Goal: Transaction & Acquisition: Purchase product/service

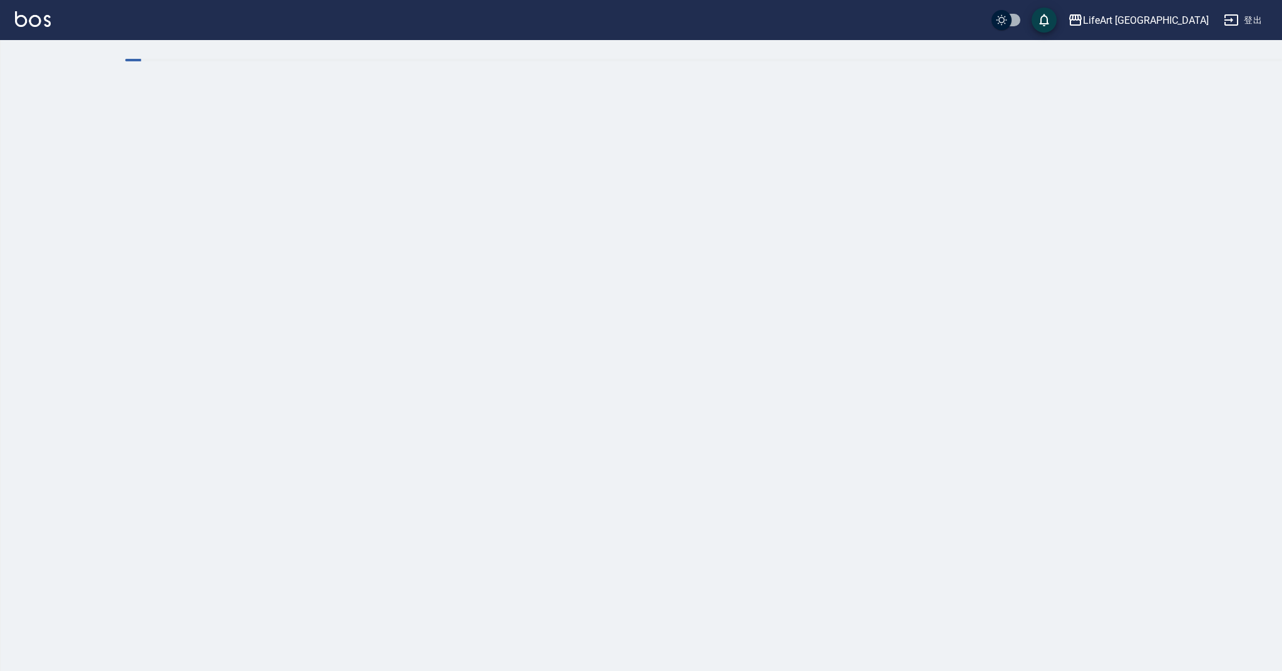
checkbox input "true"
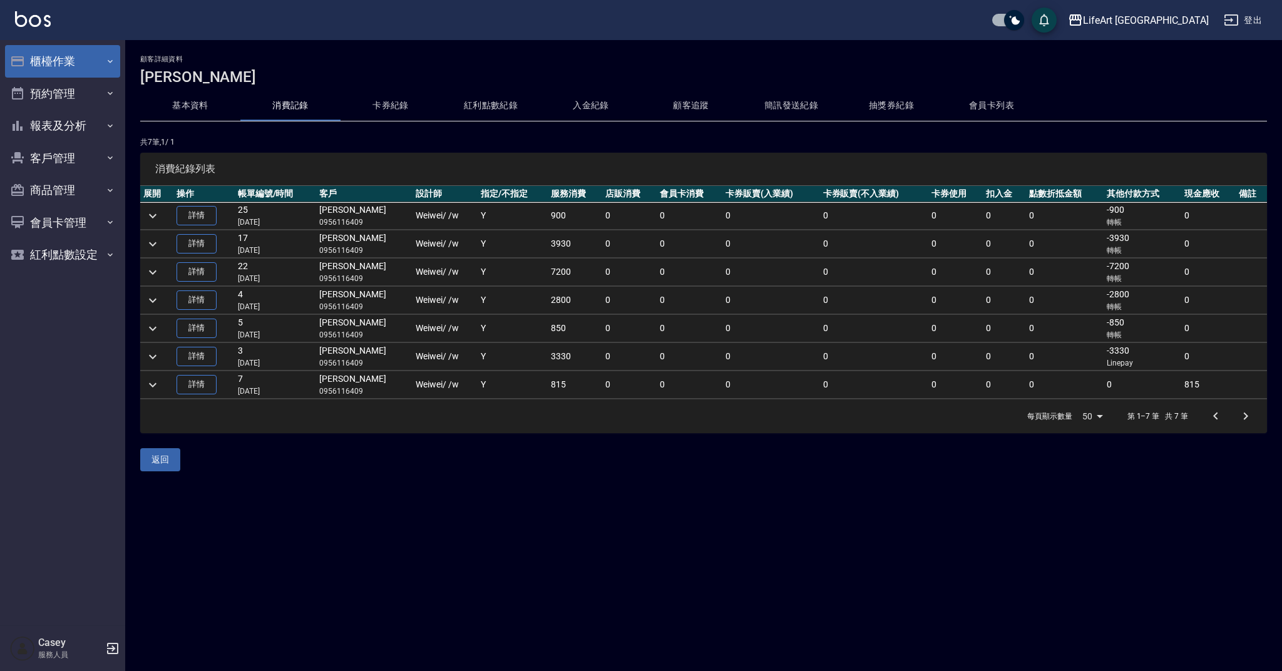
click at [99, 53] on button "櫃檯作業" at bounding box center [62, 61] width 115 height 33
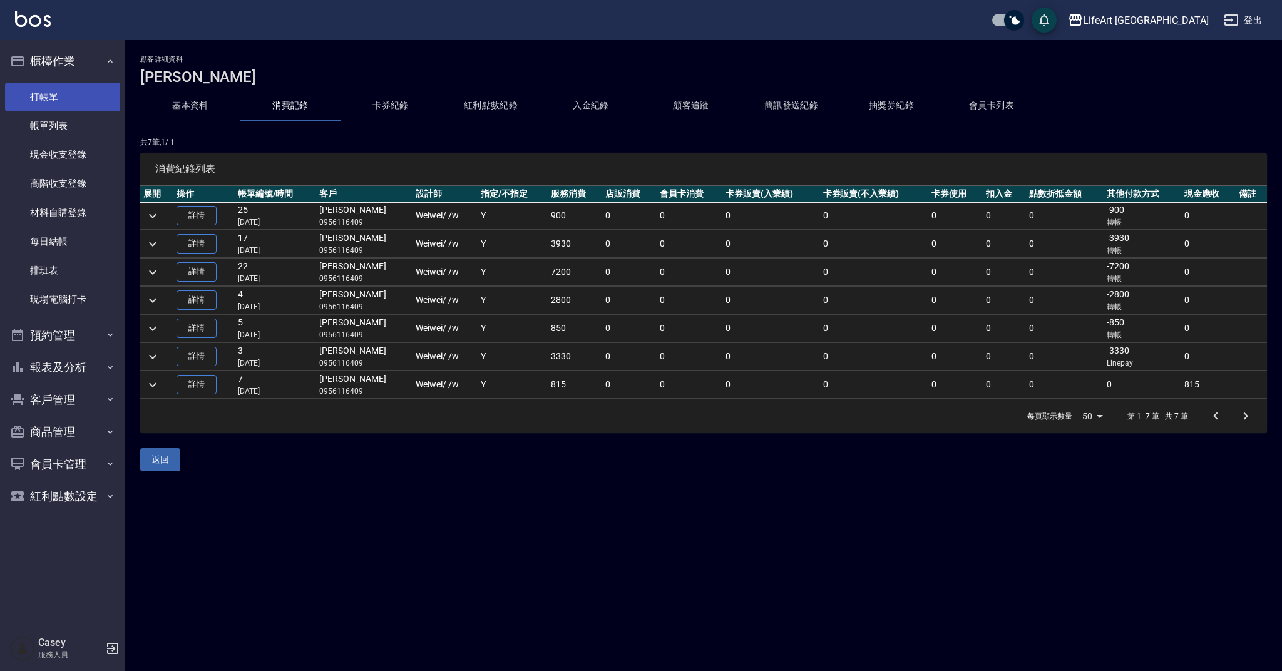
click at [104, 104] on link "打帳單" at bounding box center [62, 97] width 115 height 29
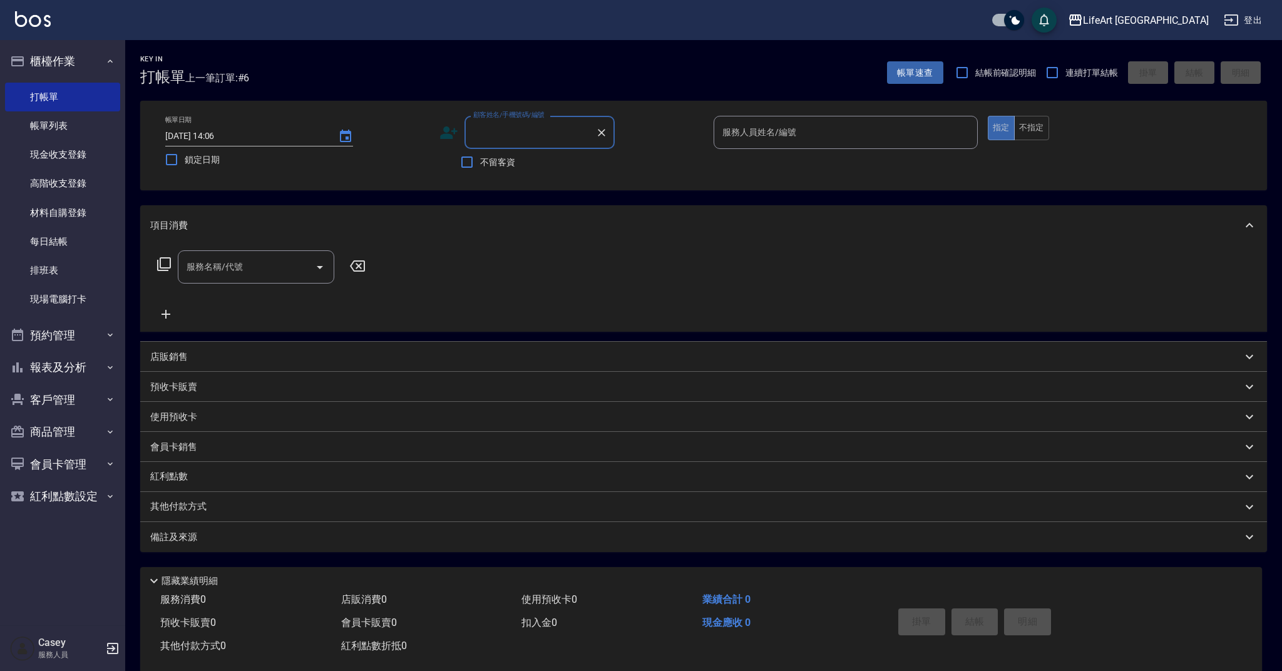
click at [535, 133] on input "顧客姓名/手機號碼/編號" at bounding box center [530, 132] width 120 height 22
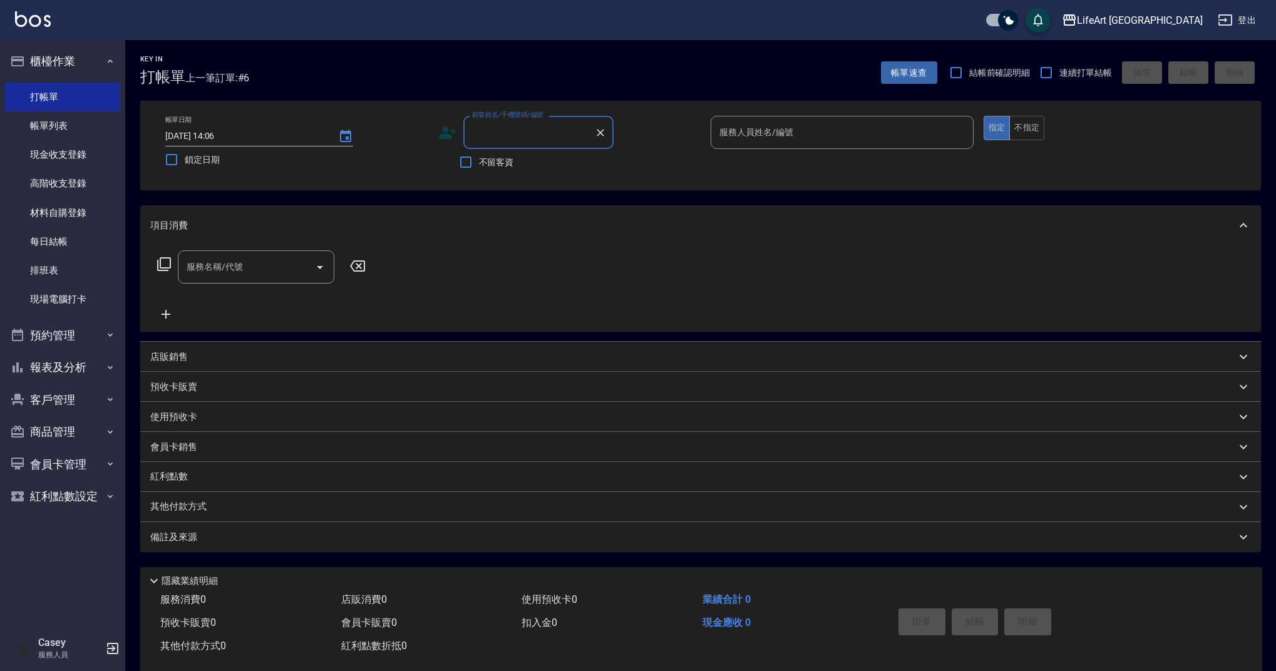
click at [535, 133] on input "顧客姓名/手機號碼/編號" at bounding box center [529, 132] width 120 height 22
type input "n"
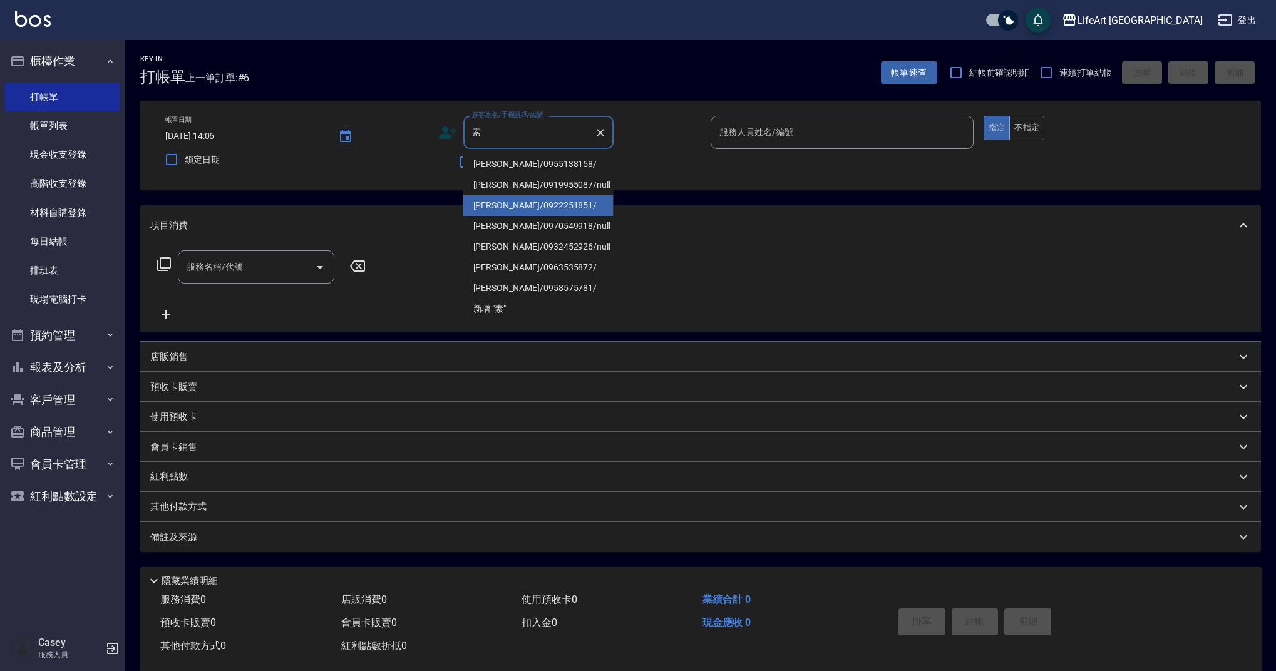
click at [551, 203] on li "[PERSON_NAME]/0922251851/" at bounding box center [538, 205] width 150 height 21
type input "[PERSON_NAME]/0922251851/"
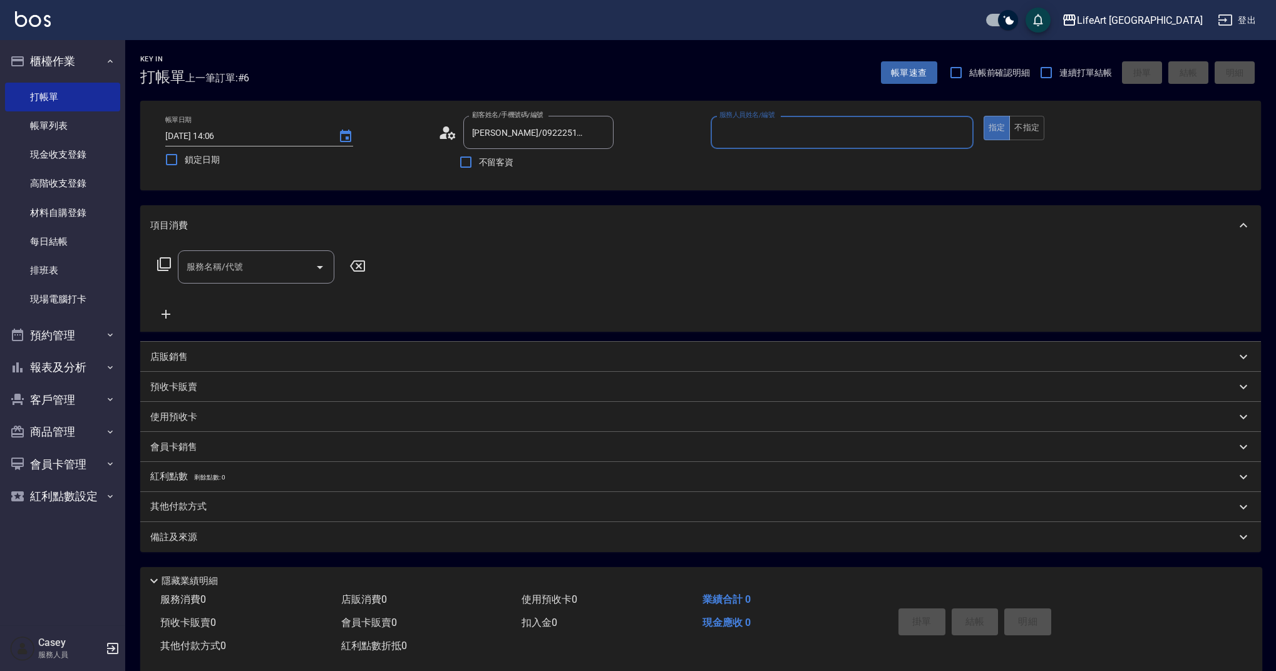
type input "Ada-A"
click at [198, 280] on div "服務名稱/代號" at bounding box center [256, 266] width 156 height 33
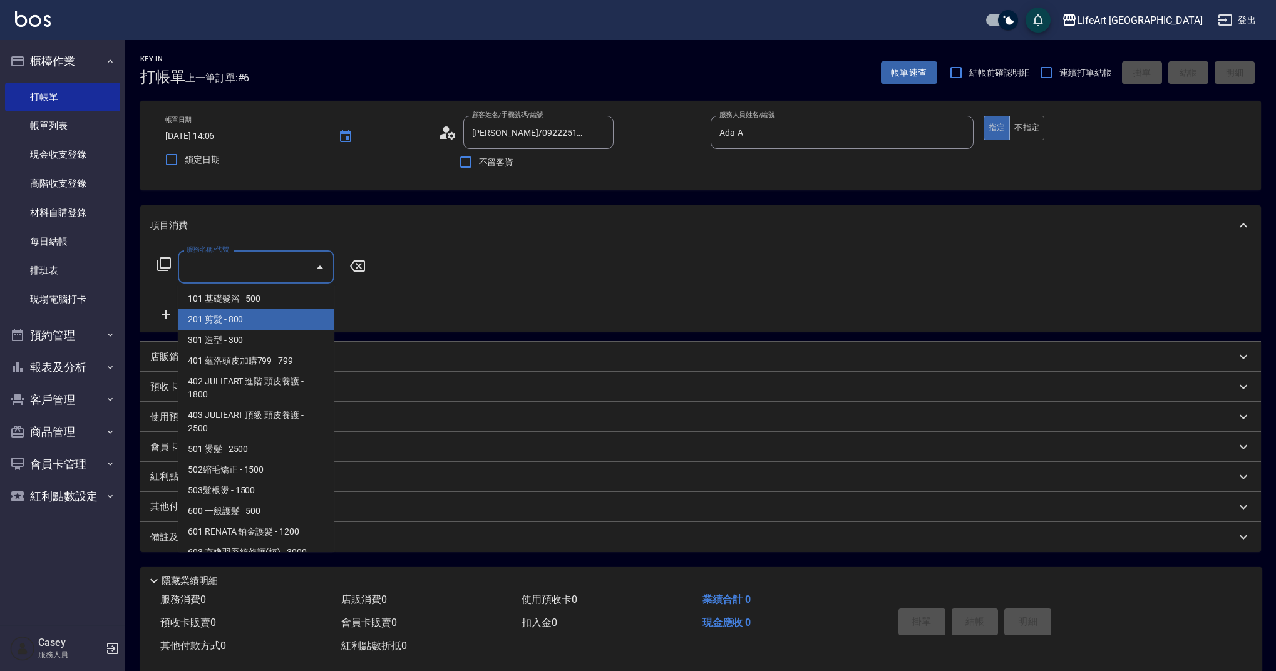
click at [247, 316] on span "201 剪髮 - 800" at bounding box center [256, 319] width 156 height 21
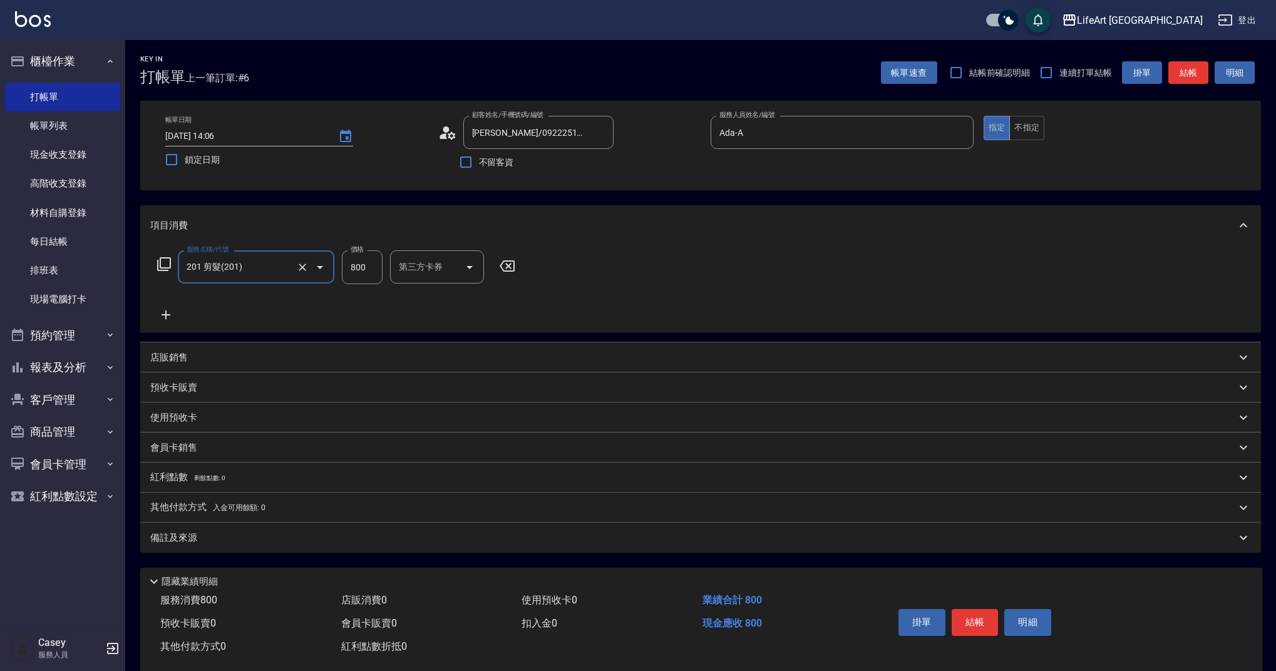
type input "201 剪髮(201)"
click at [359, 267] on input "800" at bounding box center [362, 267] width 41 height 34
type input "1000"
click at [302, 540] on div "備註及來源" at bounding box center [692, 537] width 1085 height 13
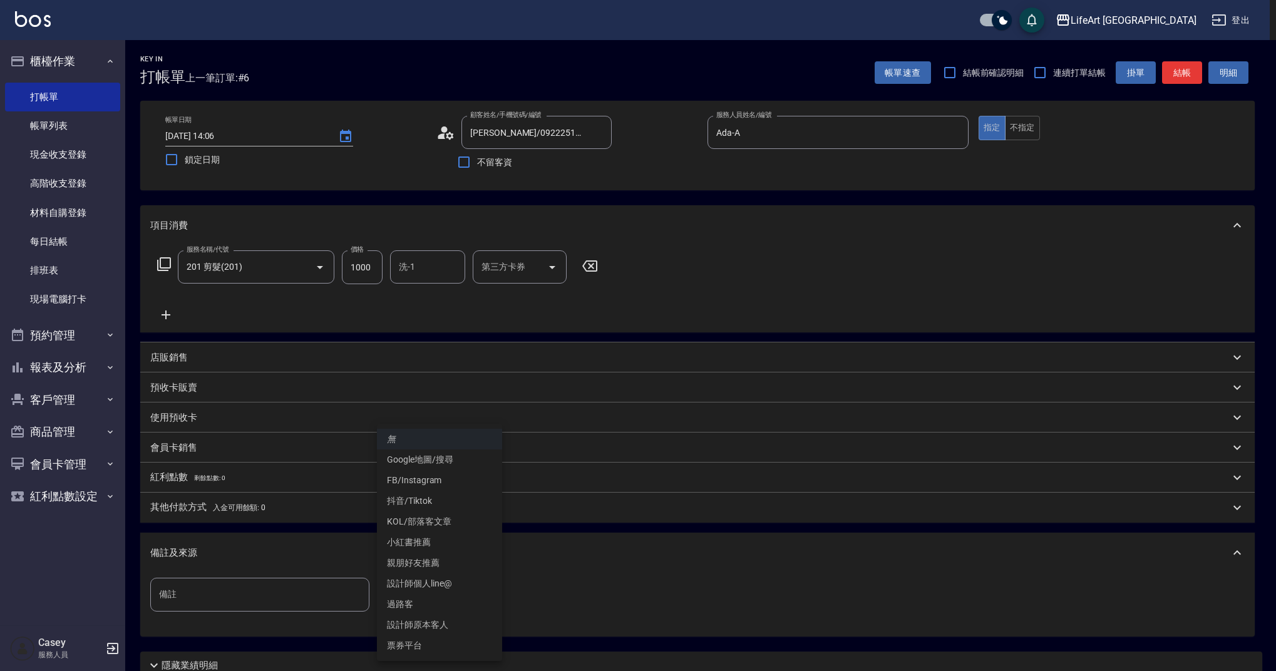
click at [466, 602] on body "LifeArt 蘆洲 登出 櫃檯作業 打帳單 帳單列表 現金收支登錄 高階收支登錄 材料自購登錄 每日結帳 排班表 現場電腦打卡 預約管理 預約管理 單日預約…" at bounding box center [638, 386] width 1276 height 772
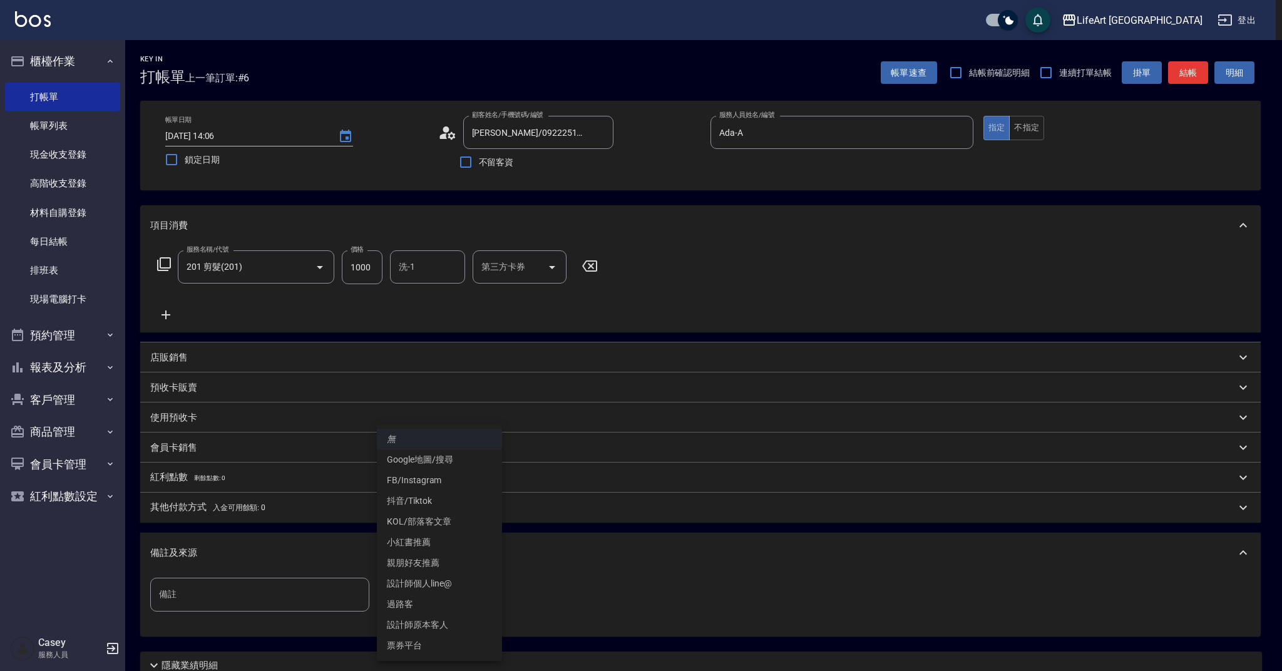
click at [466, 588] on li "設計師個人line@" at bounding box center [439, 583] width 125 height 21
type input "設計師個人line@"
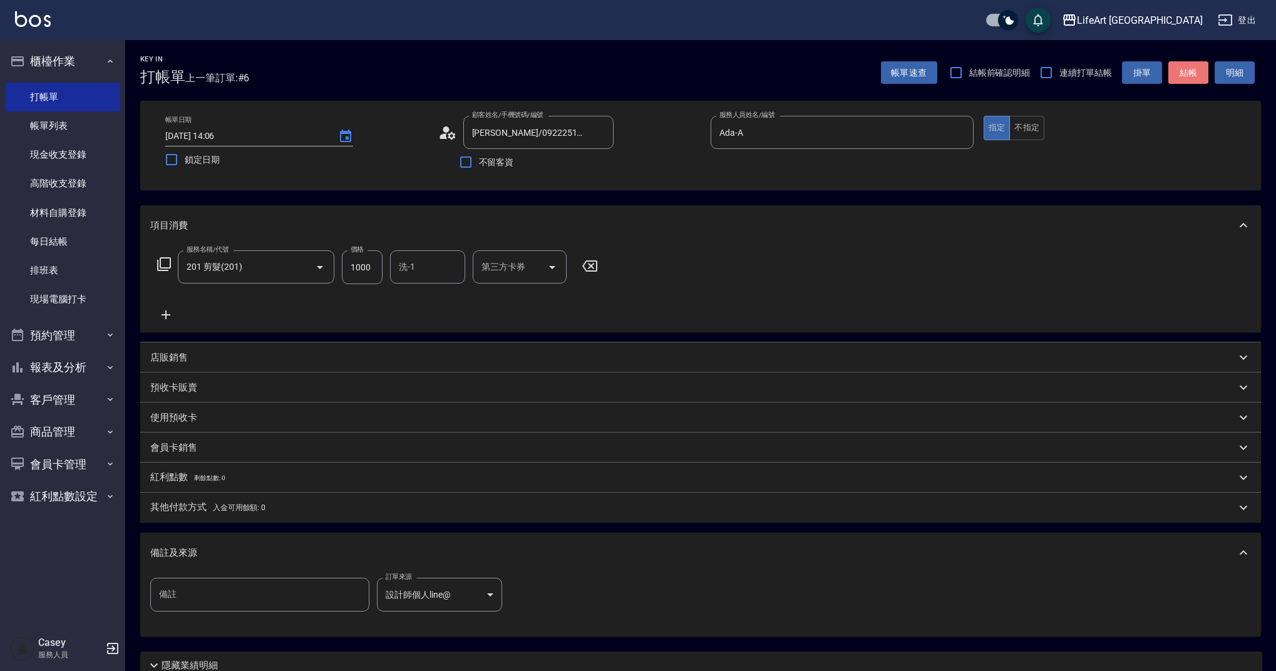
click at [1194, 81] on button "結帳" at bounding box center [1188, 72] width 40 height 23
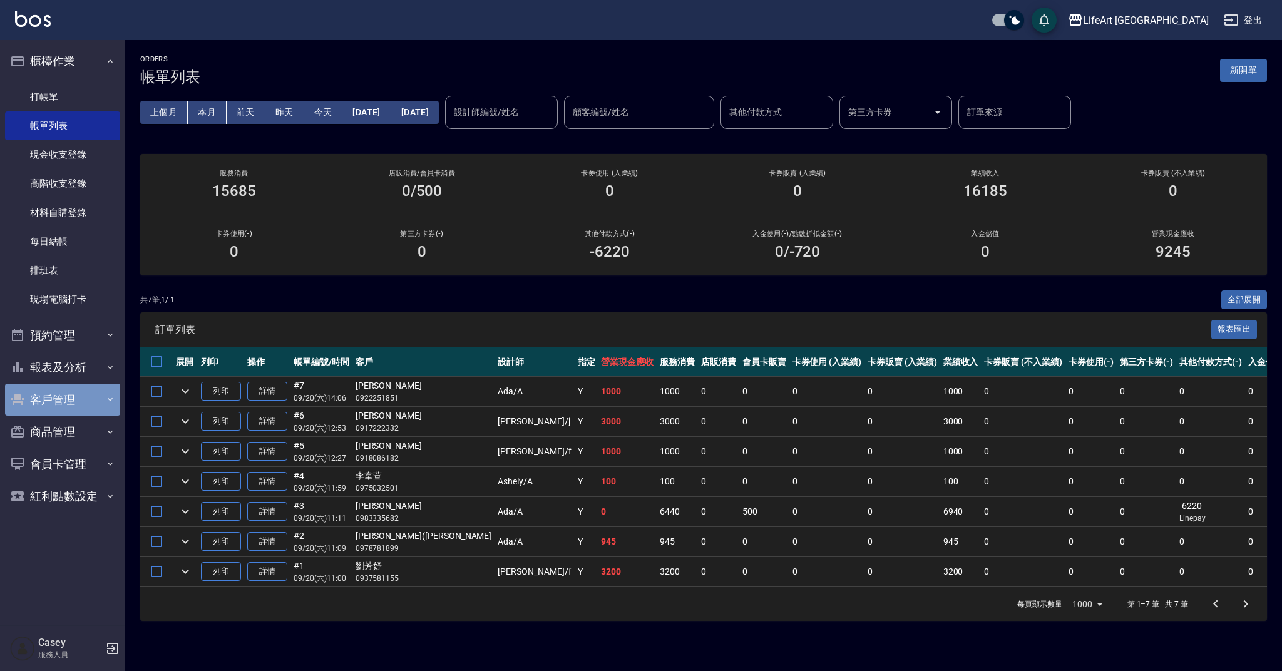
click at [54, 397] on button "客戶管理" at bounding box center [62, 400] width 115 height 33
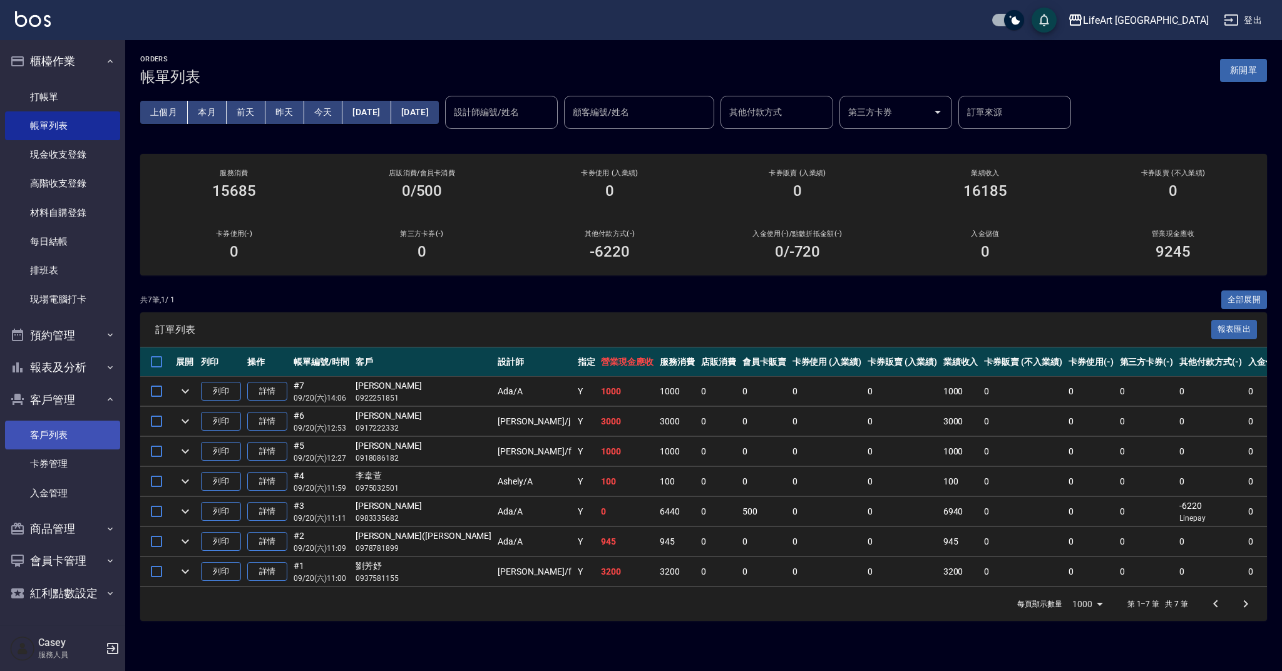
click at [69, 425] on link "客戶列表" at bounding box center [62, 435] width 115 height 29
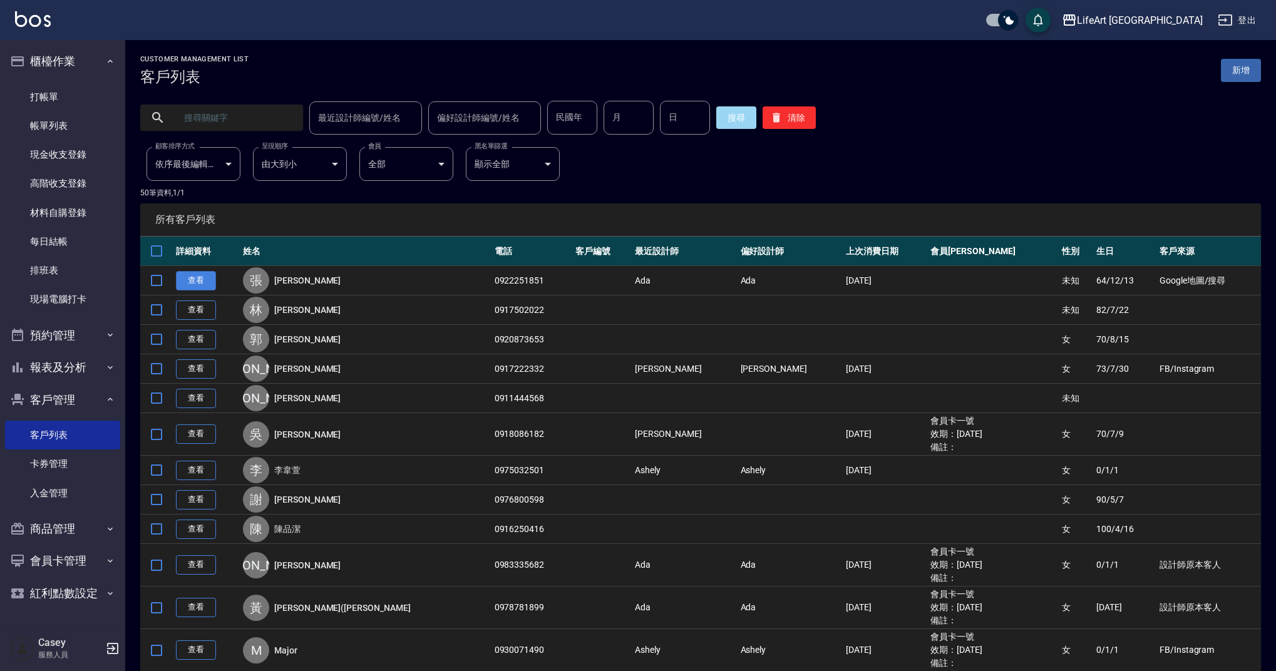
click at [192, 275] on link "查看" at bounding box center [196, 280] width 40 height 19
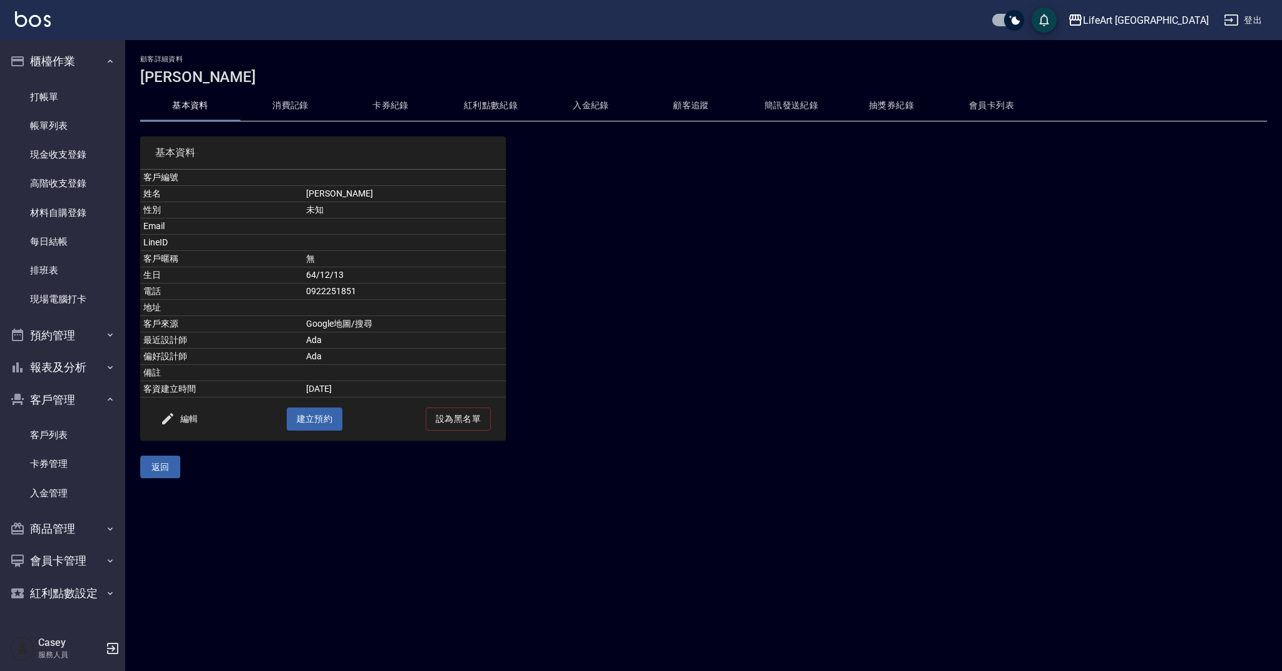
click at [294, 105] on button "消費記錄" at bounding box center [290, 106] width 100 height 30
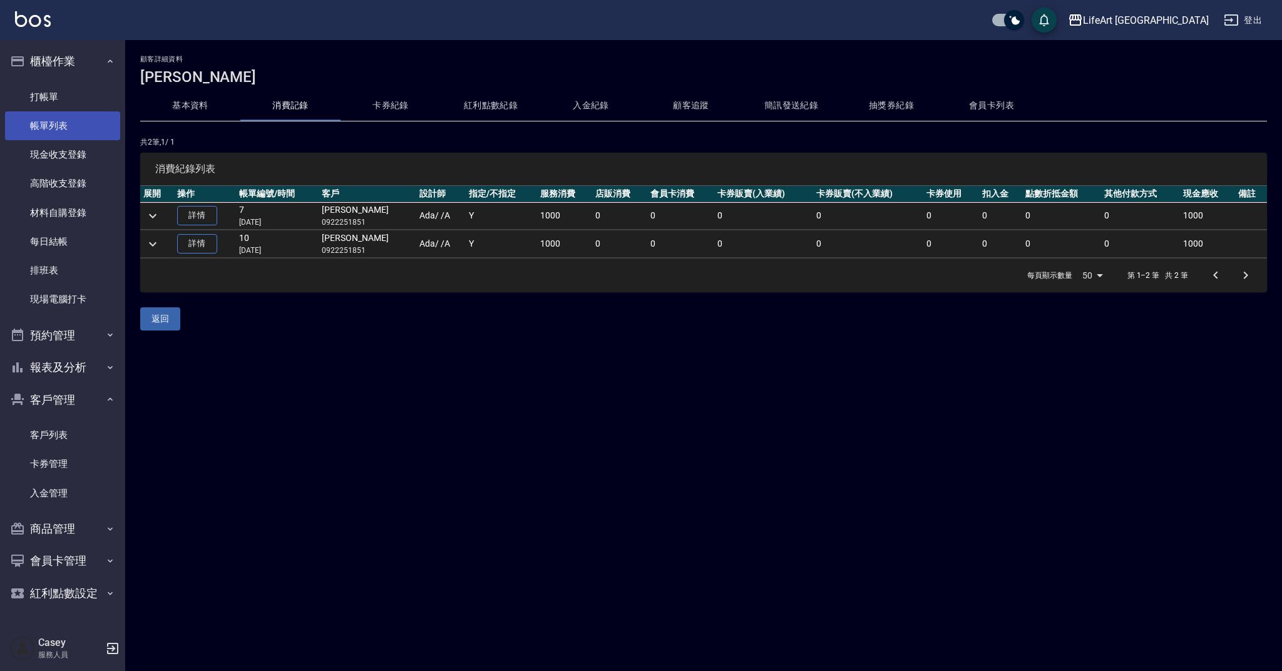
click at [71, 126] on link "帳單列表" at bounding box center [62, 125] width 115 height 29
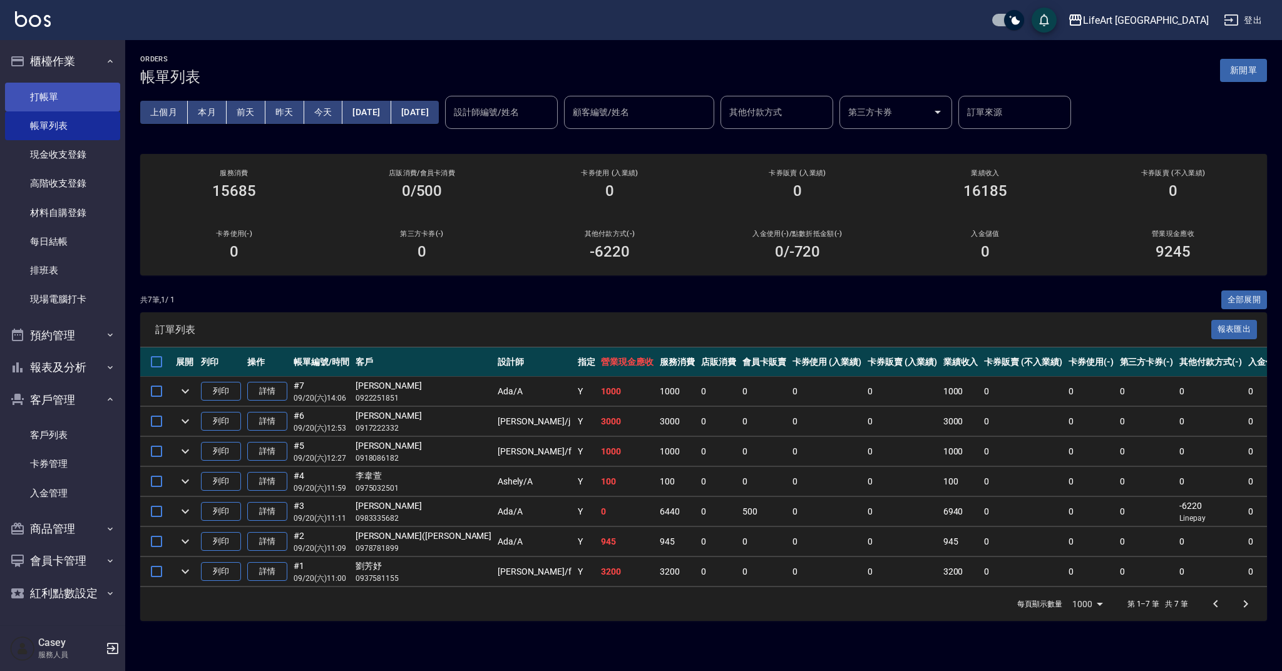
click at [69, 93] on link "打帳單" at bounding box center [62, 97] width 115 height 29
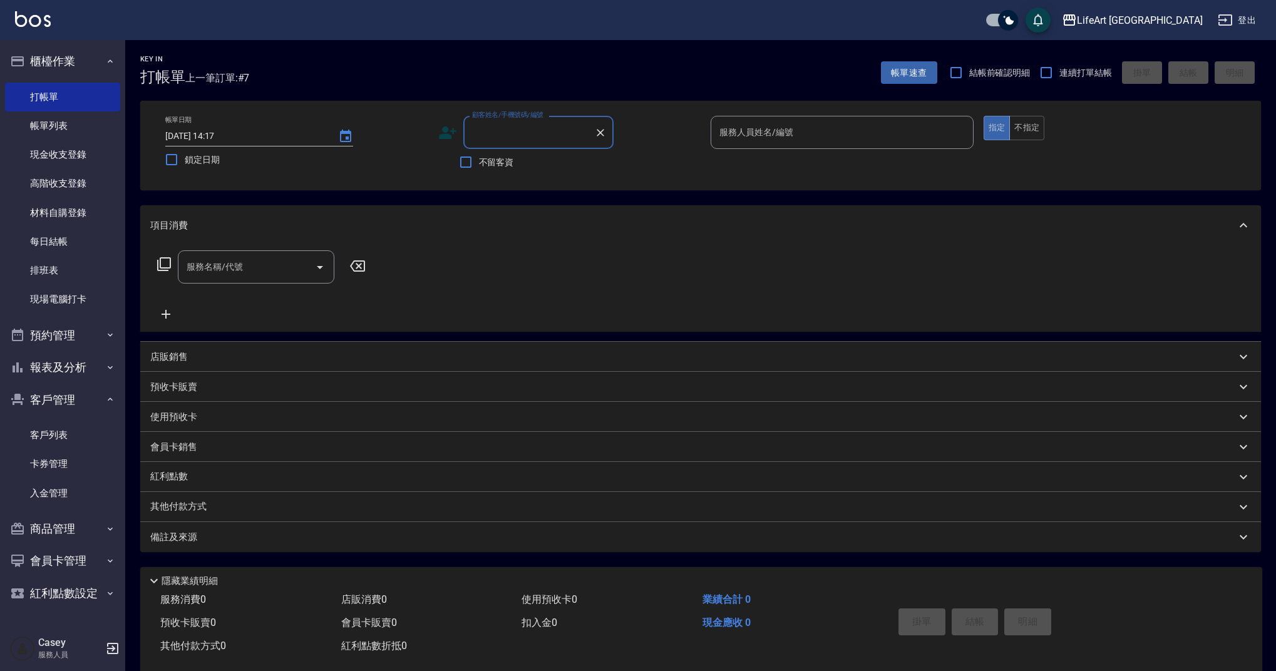
click at [503, 131] on input "顧客姓名/手機號碼/編號" at bounding box center [529, 132] width 120 height 22
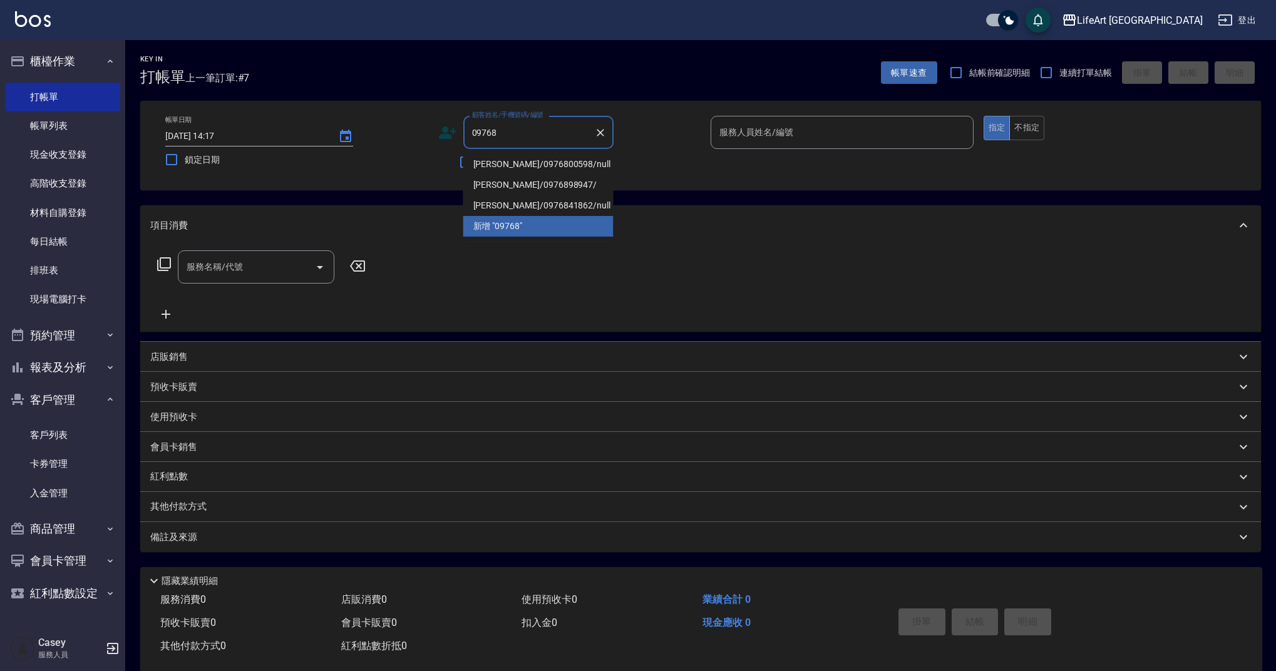
click at [526, 164] on li "[PERSON_NAME]/0976800598/null" at bounding box center [538, 164] width 150 height 21
type input "[PERSON_NAME]/0976800598/null"
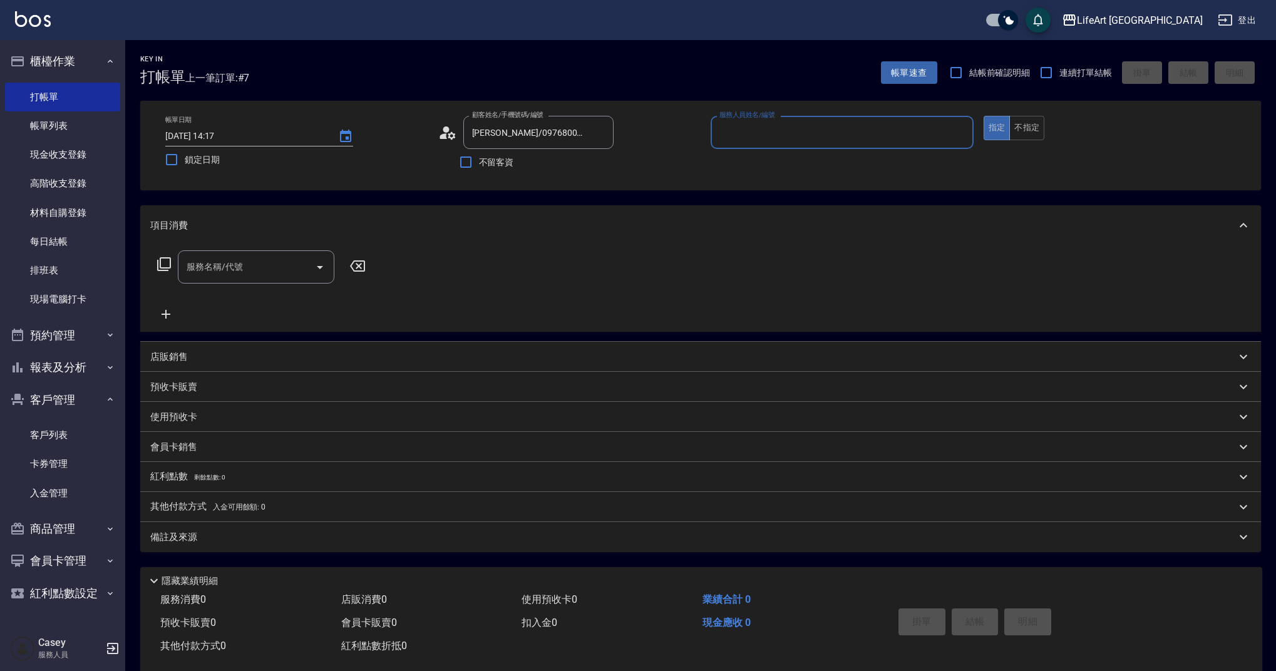
click at [741, 140] on input "服務人員姓名/編號" at bounding box center [842, 132] width 252 height 22
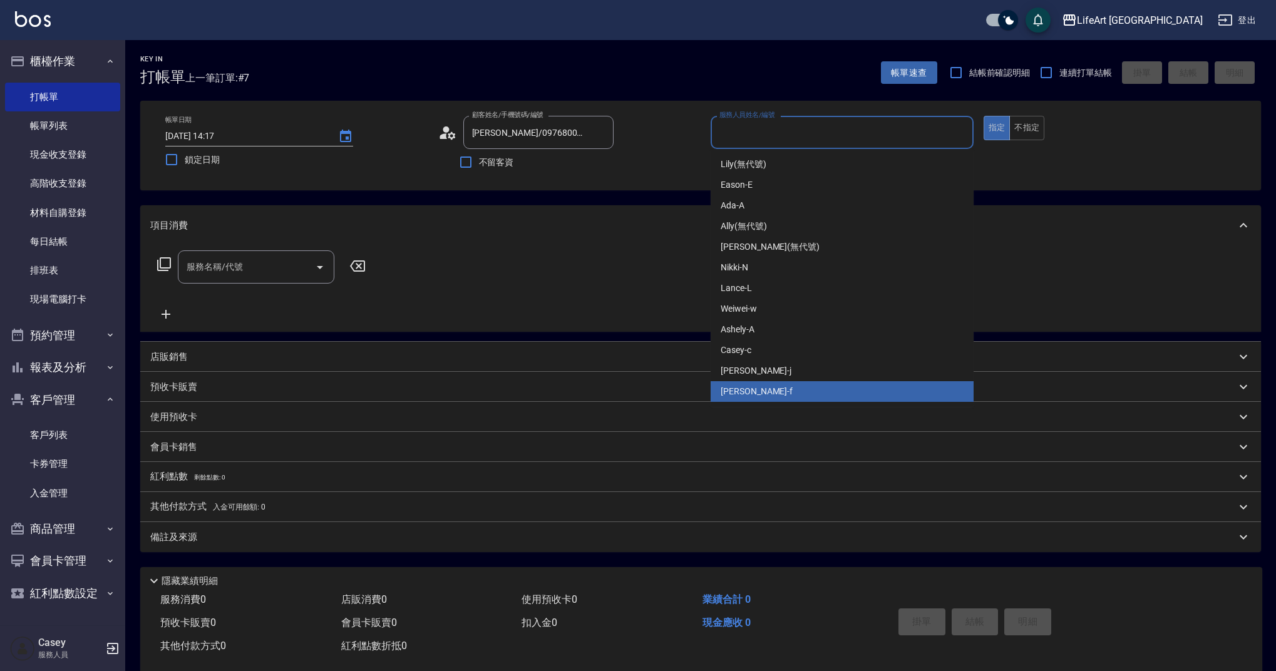
click at [755, 394] on div "Finney -f" at bounding box center [841, 391] width 263 height 21
type input "Finney-f"
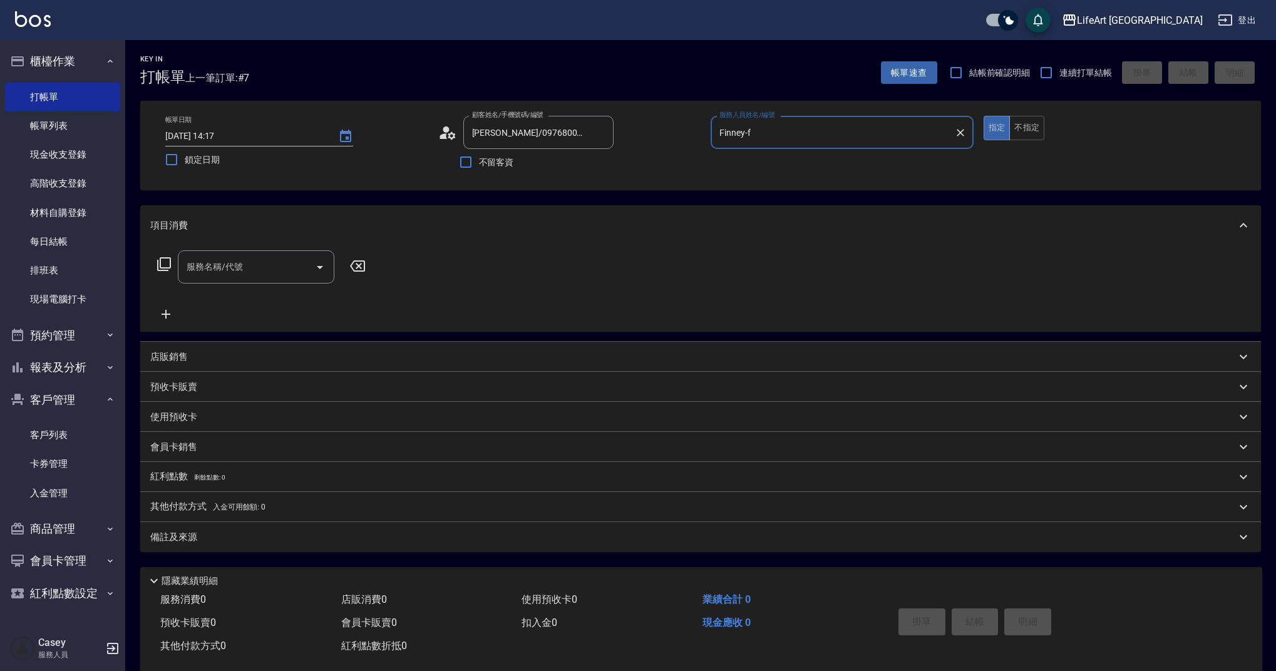
click at [226, 282] on div "服務名稱/代號" at bounding box center [256, 266] width 156 height 33
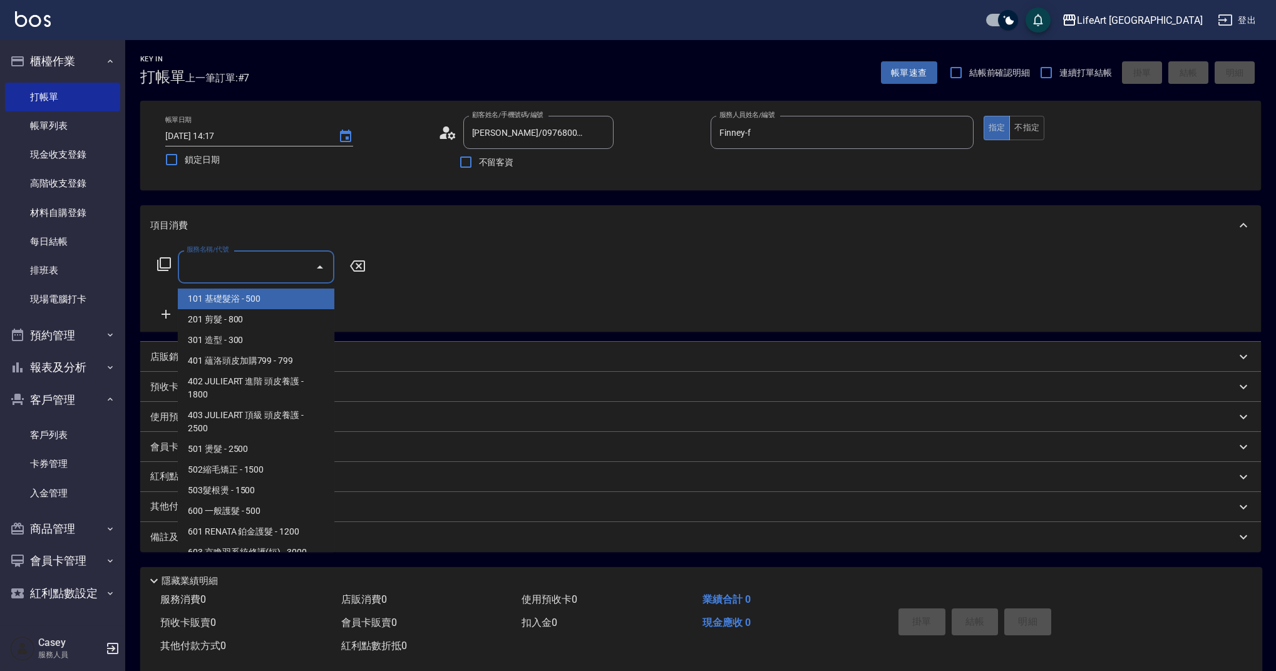
click at [250, 325] on span "201 剪髮 - 800" at bounding box center [256, 319] width 156 height 21
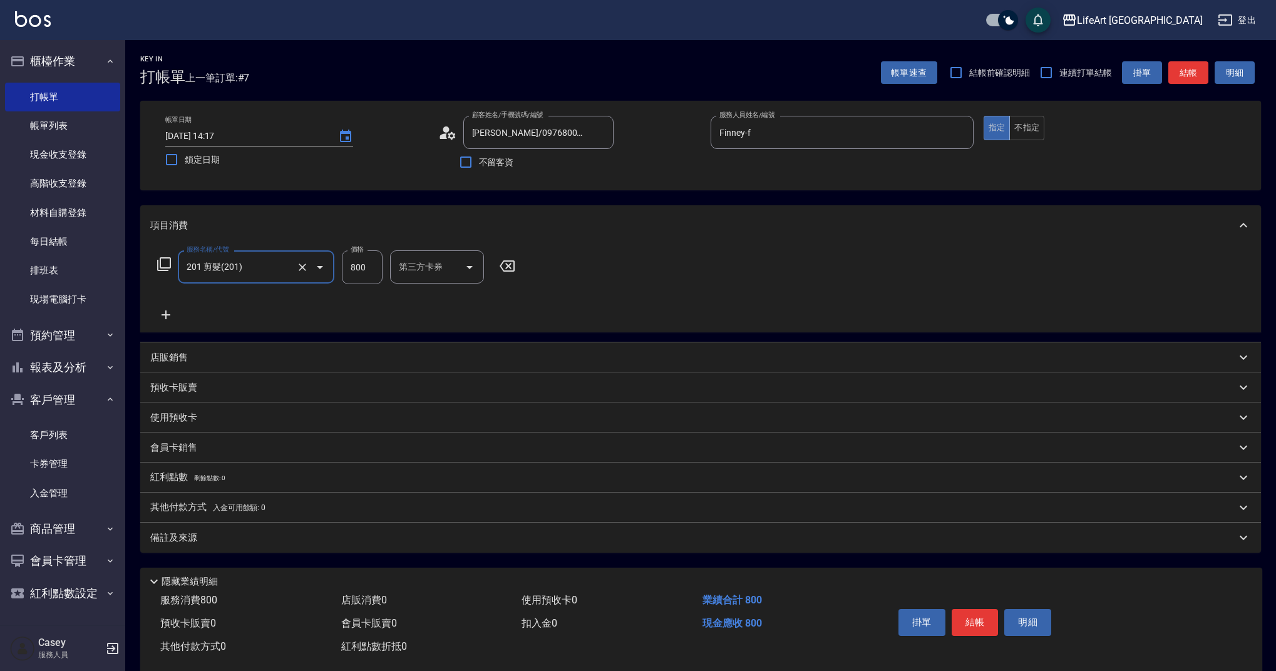
type input "201 剪髮(201)"
click at [161, 315] on icon at bounding box center [165, 314] width 9 height 9
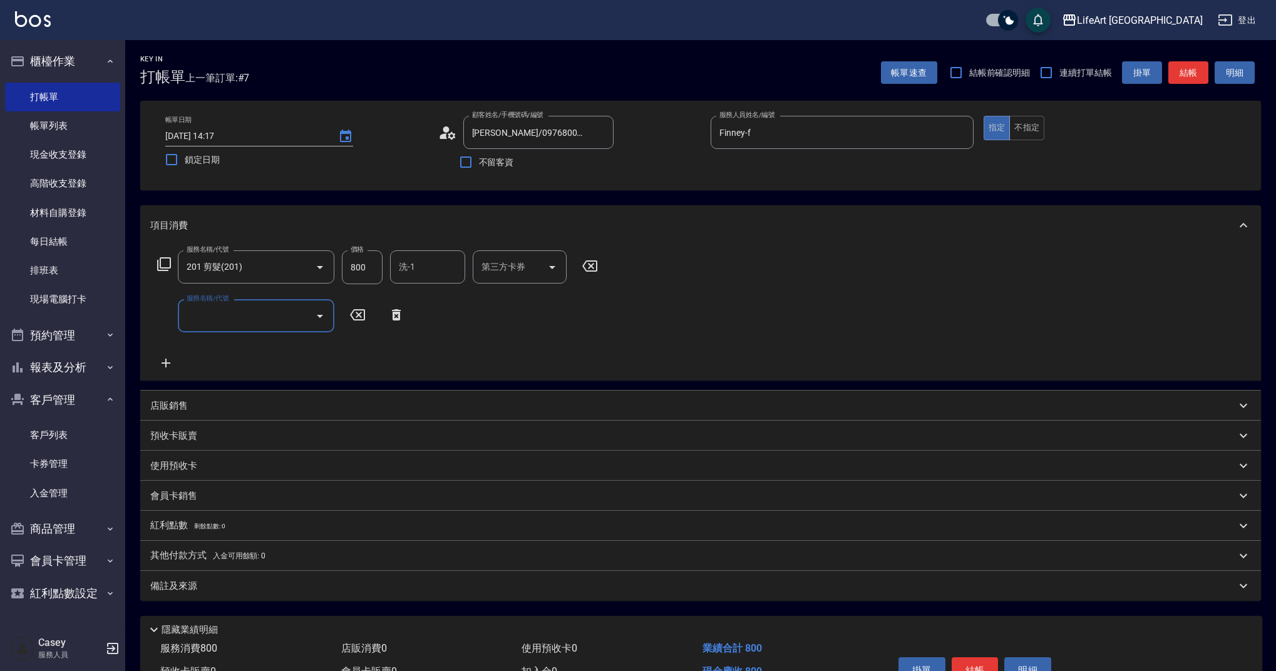
click at [253, 308] on input "服務名稱/代號" at bounding box center [246, 316] width 126 height 22
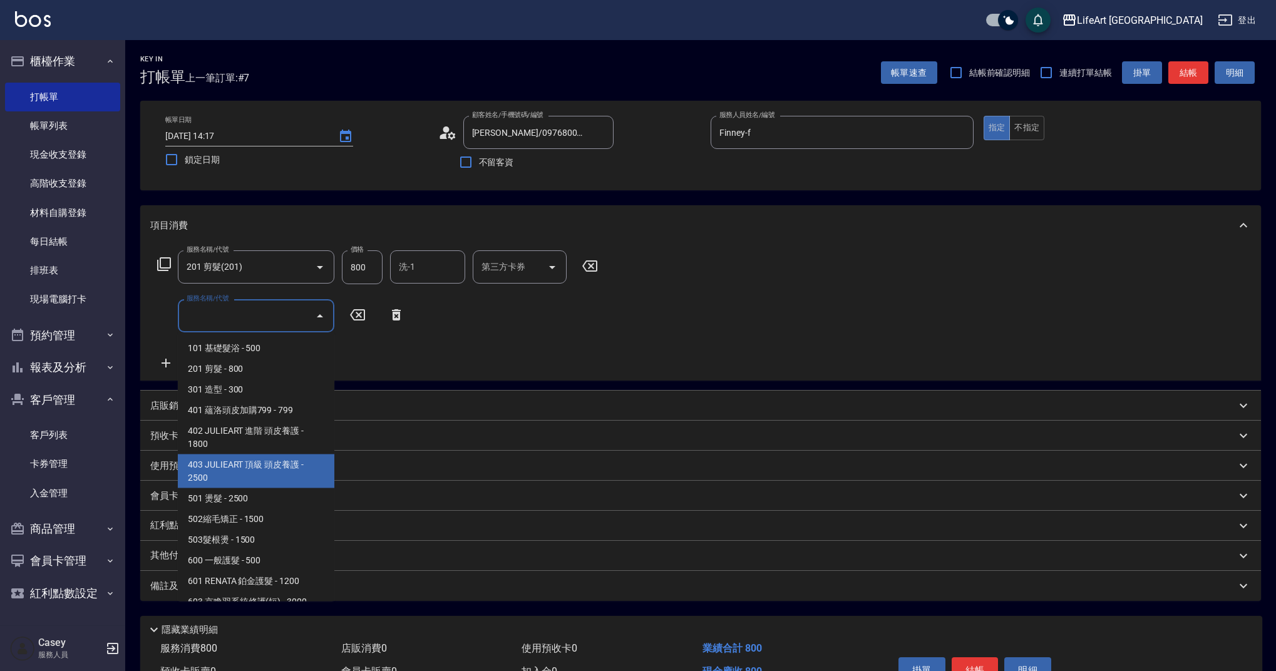
scroll to position [160, 0]
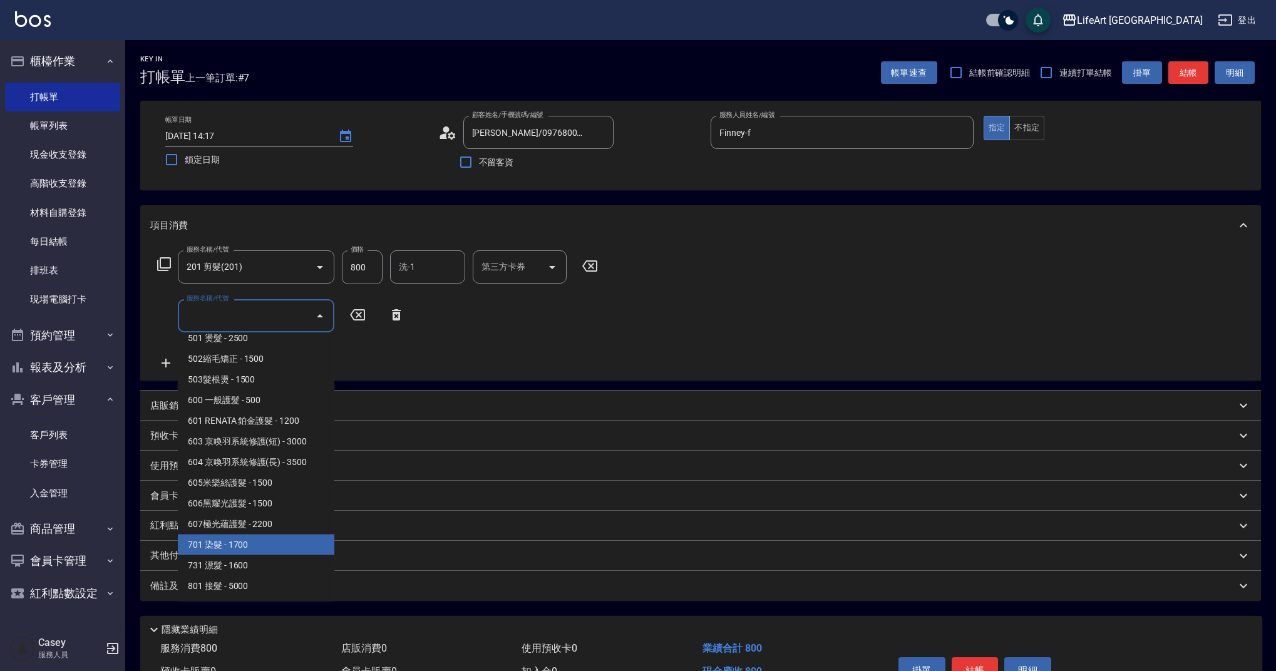
click at [264, 546] on span "701 染髮 - 1700" at bounding box center [256, 545] width 156 height 21
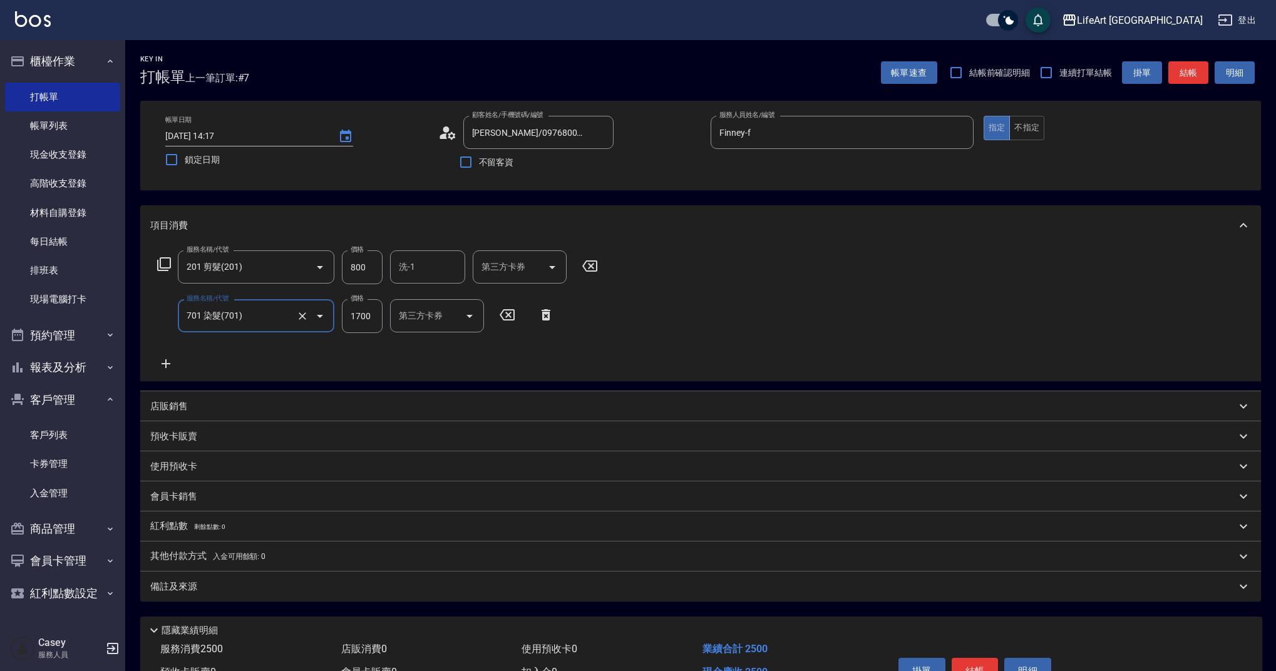
type input "701 染髮(701)"
click at [183, 357] on div "服務名稱/代號 201 剪髮(201) 服務名稱/代號 價格 800 價格 洗-1 洗-1 第三方卡券 第三方卡券 服務名稱/代號 701 染髮(701) 服…" at bounding box center [521, 310] width 742 height 121
click at [180, 359] on icon at bounding box center [165, 363] width 31 height 15
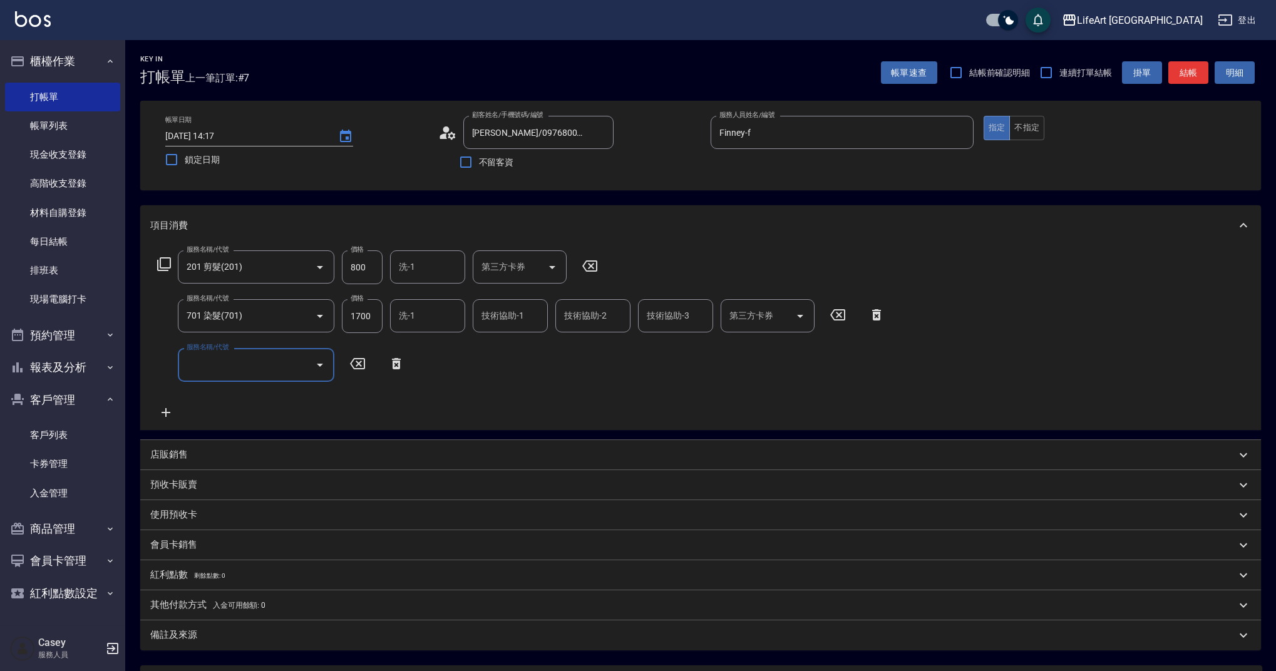
click at [252, 363] on input "服務名稱/代號" at bounding box center [246, 365] width 126 height 22
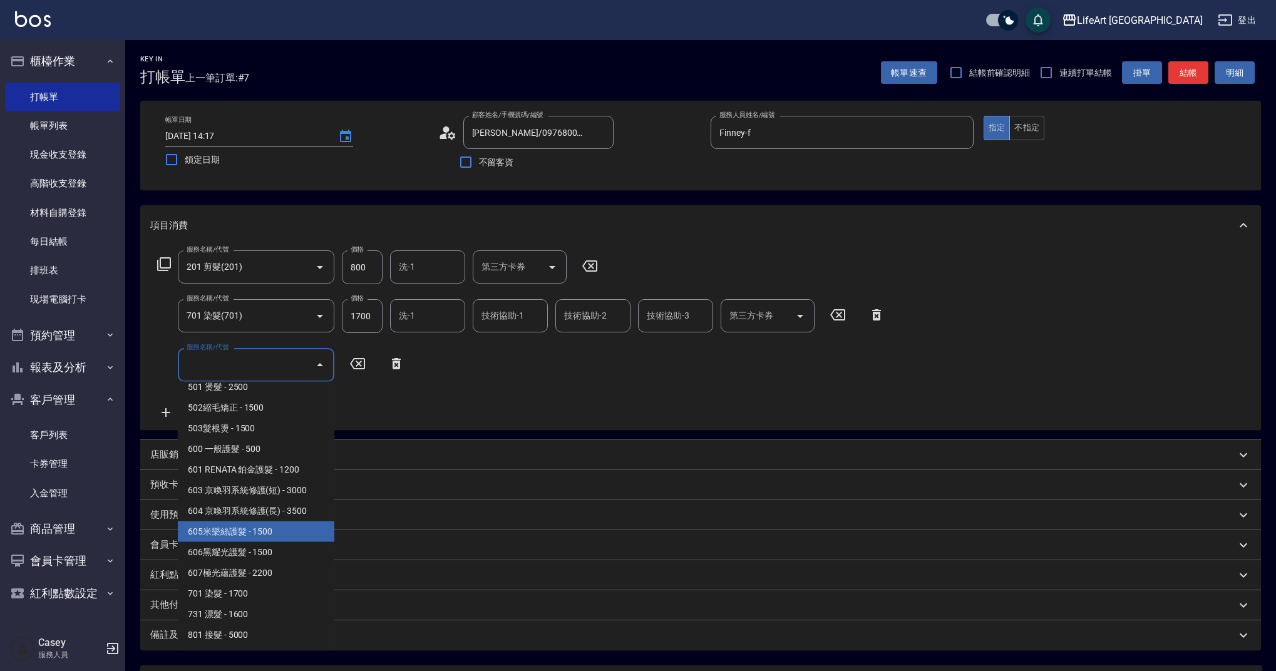
click at [264, 536] on span "605米樂絲護髮 - 1500" at bounding box center [256, 531] width 156 height 21
type input "605米樂絲護髮(605)"
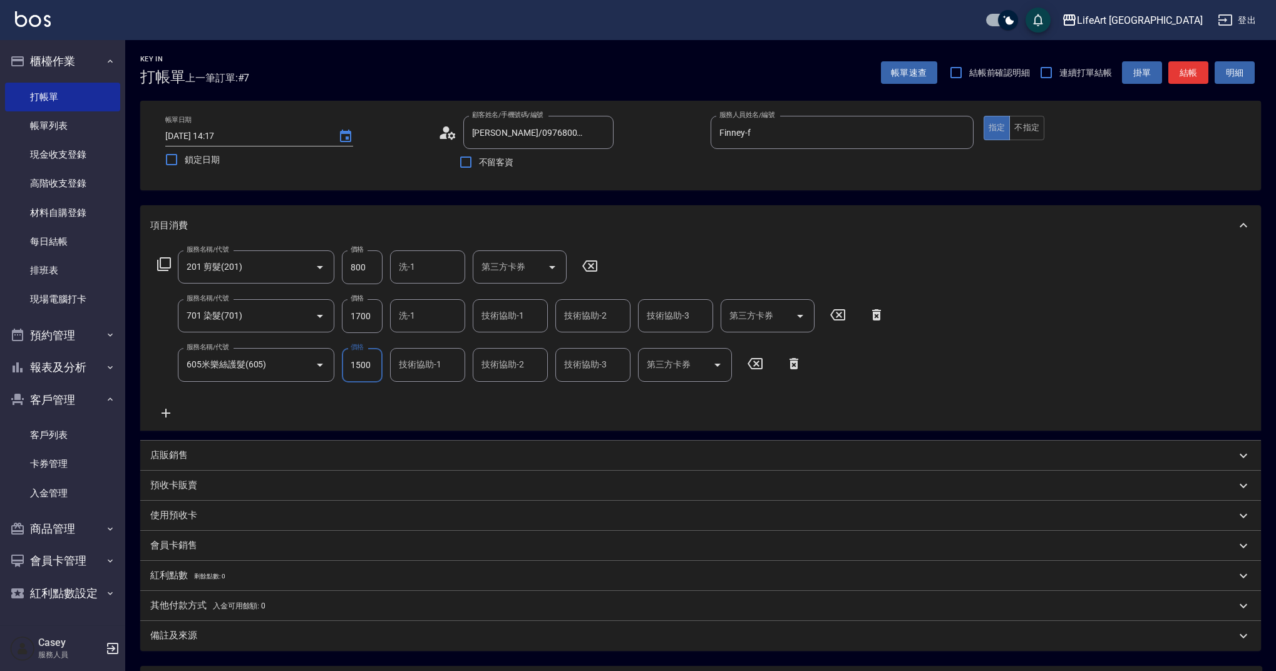
drag, startPoint x: 369, startPoint y: 320, endPoint x: 336, endPoint y: 310, distance: 34.5
click at [336, 310] on div "服務名稱/代號 701 染髮(701) 服務名稱/代號 價格 1700 價格 洗-1 洗-1 技術協助-1 技術協助-1 技術協助-2 技術協助-2 技術協助…" at bounding box center [521, 316] width 742 height 34
drag, startPoint x: 379, startPoint y: 317, endPoint x: 347, endPoint y: 313, distance: 31.5
click at [347, 313] on input "1700" at bounding box center [362, 316] width 41 height 34
type input "5500"
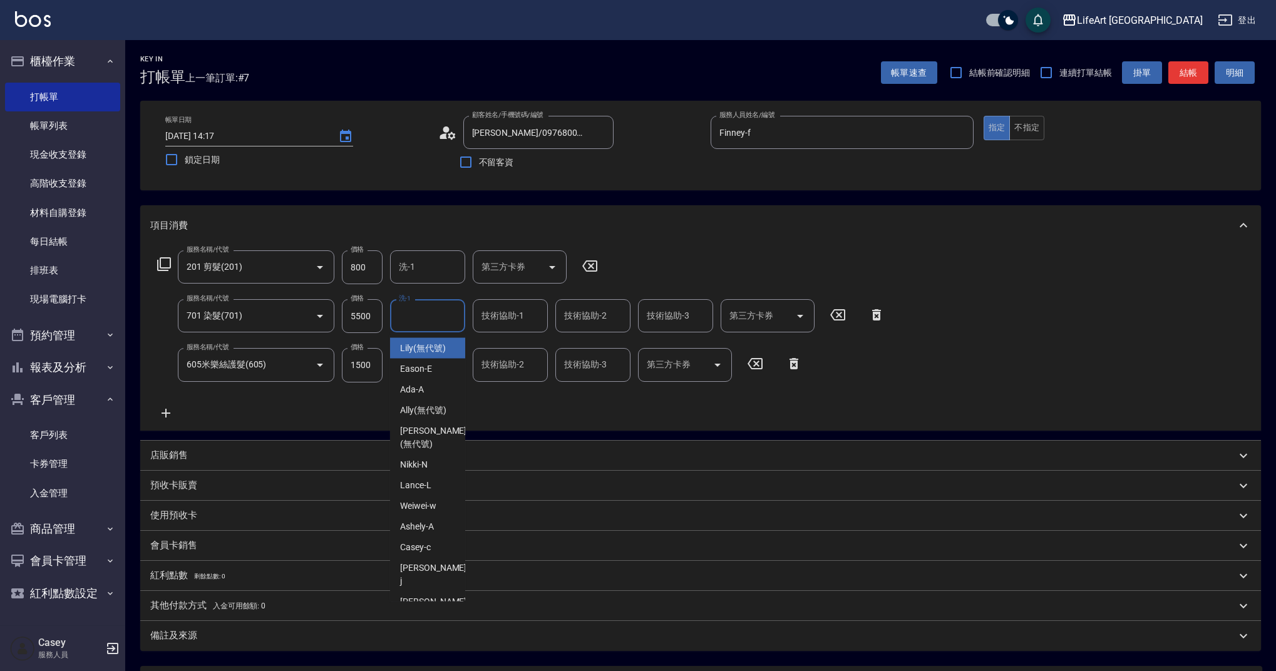
drag, startPoint x: 428, startPoint y: 315, endPoint x: 421, endPoint y: 351, distance: 36.8
click at [428, 315] on input "洗-1" at bounding box center [428, 316] width 64 height 22
click at [422, 411] on span "Ally (無代號)" at bounding box center [423, 410] width 46 height 13
type input "Ally(無代號)"
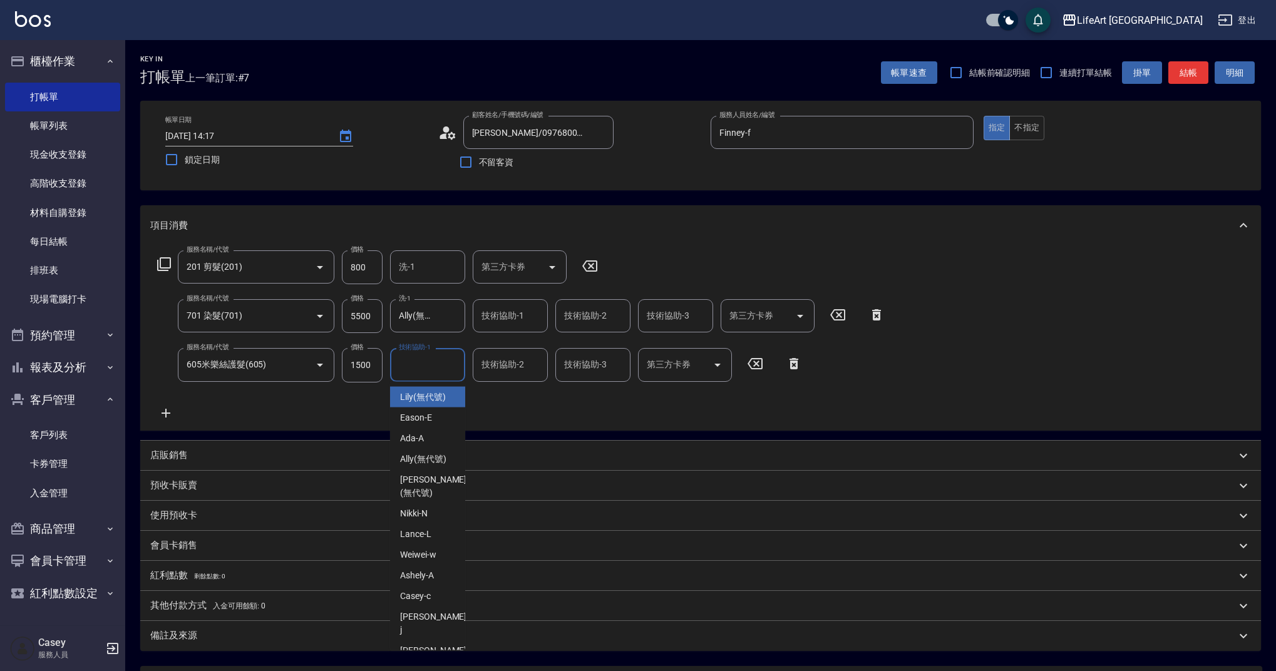
drag, startPoint x: 424, startPoint y: 366, endPoint x: 426, endPoint y: 381, distance: 15.8
click at [424, 366] on input "技術協助-1" at bounding box center [428, 365] width 64 height 22
click at [432, 466] on div "Ally (無代號)" at bounding box center [427, 459] width 75 height 21
type input "Ally(無代號)"
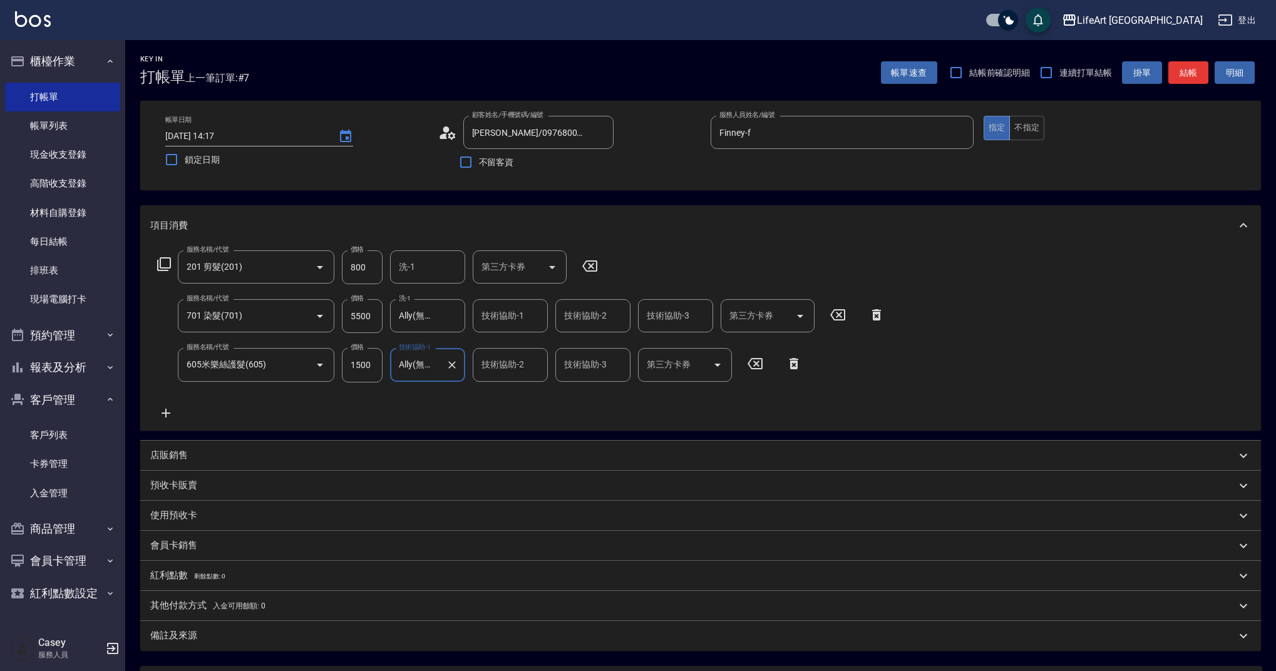
scroll to position [121, 0]
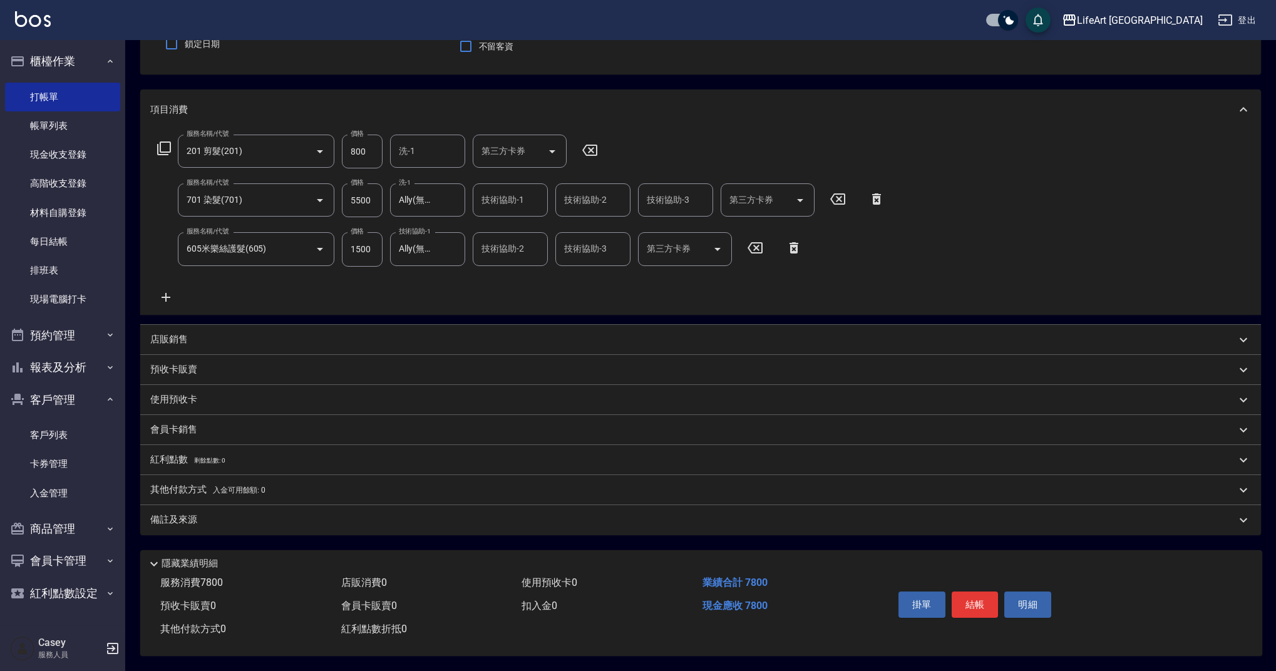
click at [316, 520] on div "備註及來源" at bounding box center [692, 519] width 1085 height 13
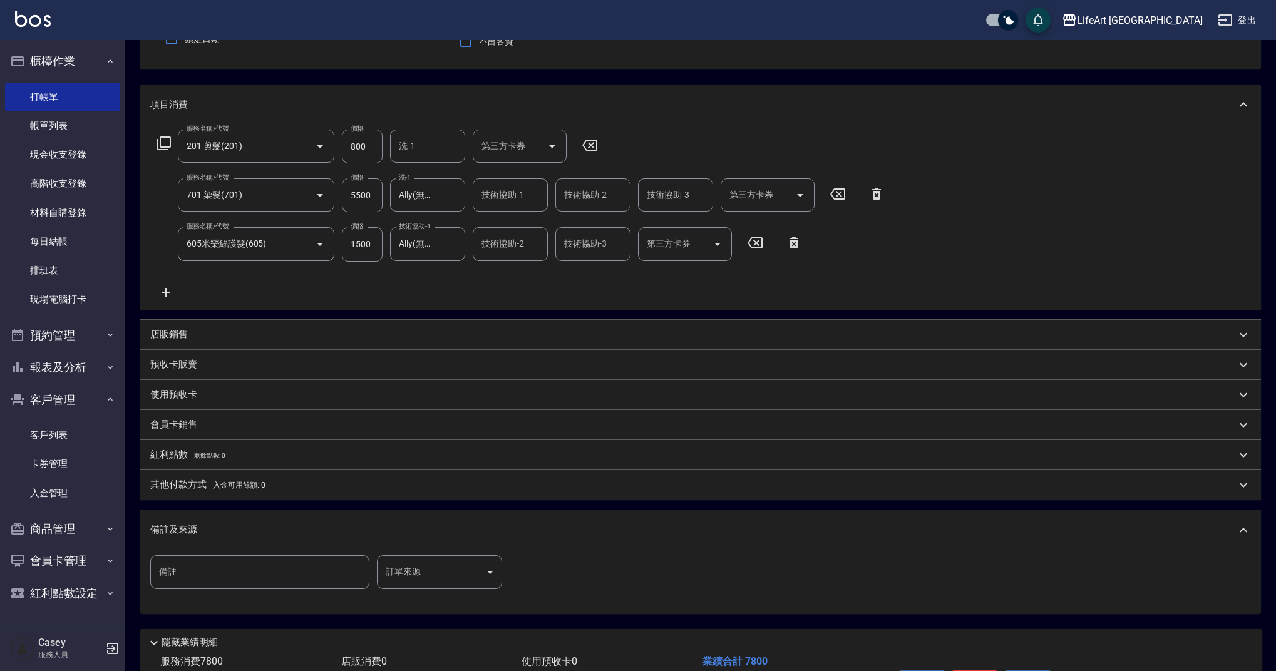
click at [441, 556] on body "LifeArt 蘆洲 登出 櫃檯作業 打帳單 帳單列表 現金收支登錄 高階收支登錄 材料自購登錄 每日結帳 排班表 現場電腦打卡 預約管理 預約管理 單日預約…" at bounding box center [638, 314] width 1276 height 871
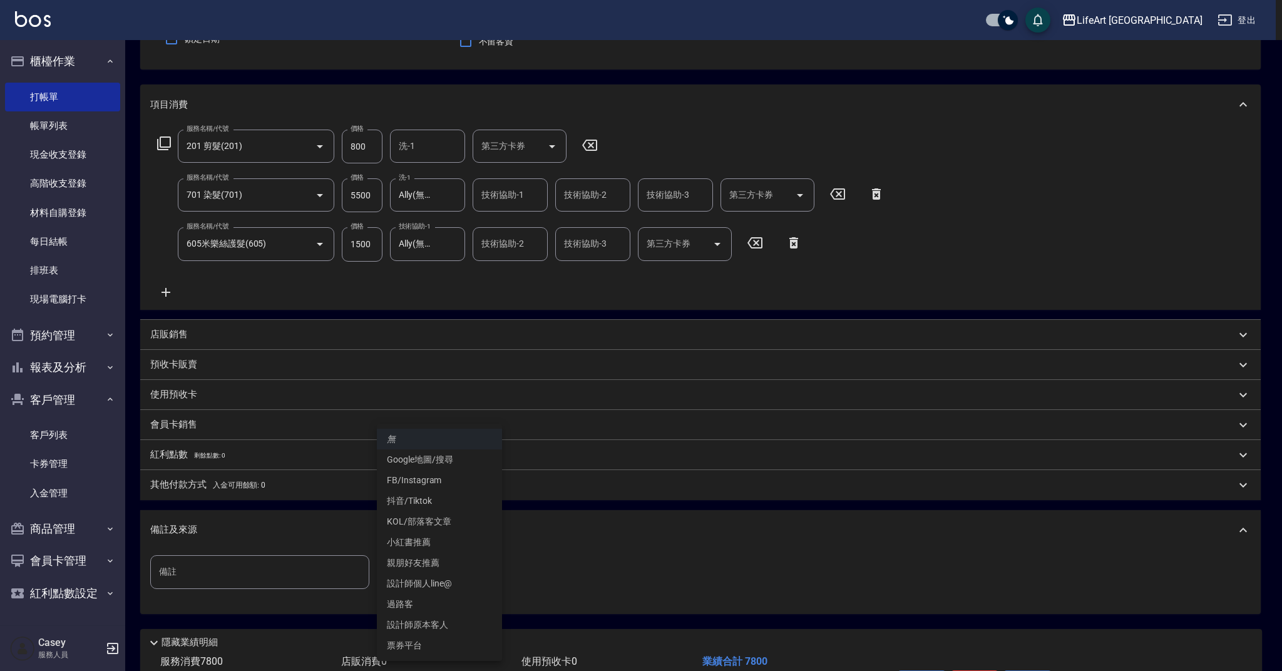
click at [464, 623] on li "設計師原本客人" at bounding box center [439, 625] width 125 height 21
type input "設計師原本客人"
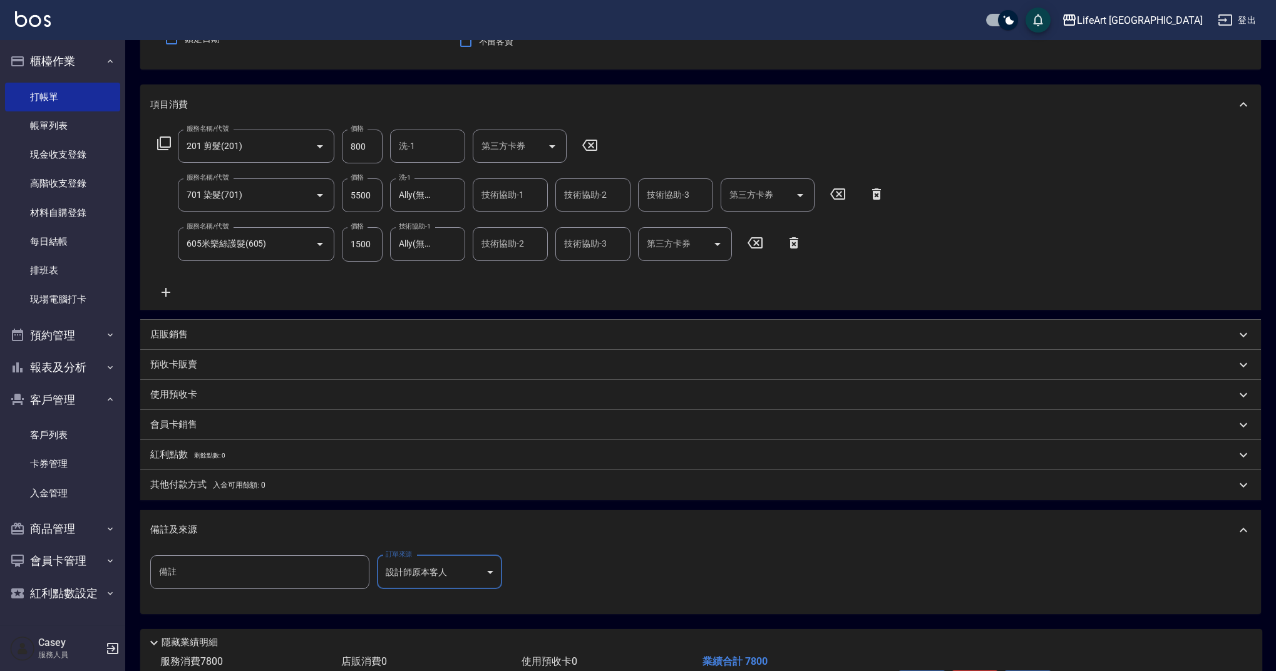
click at [346, 533] on div "備註及來源" at bounding box center [692, 529] width 1085 height 13
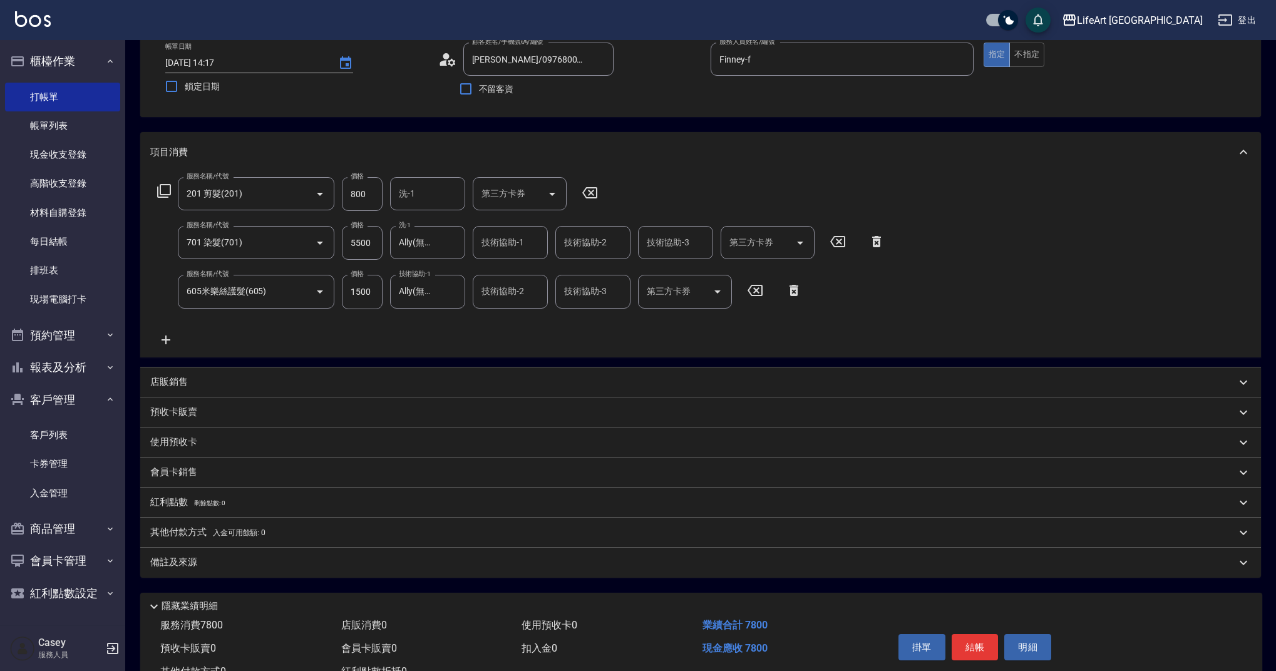
scroll to position [61, 0]
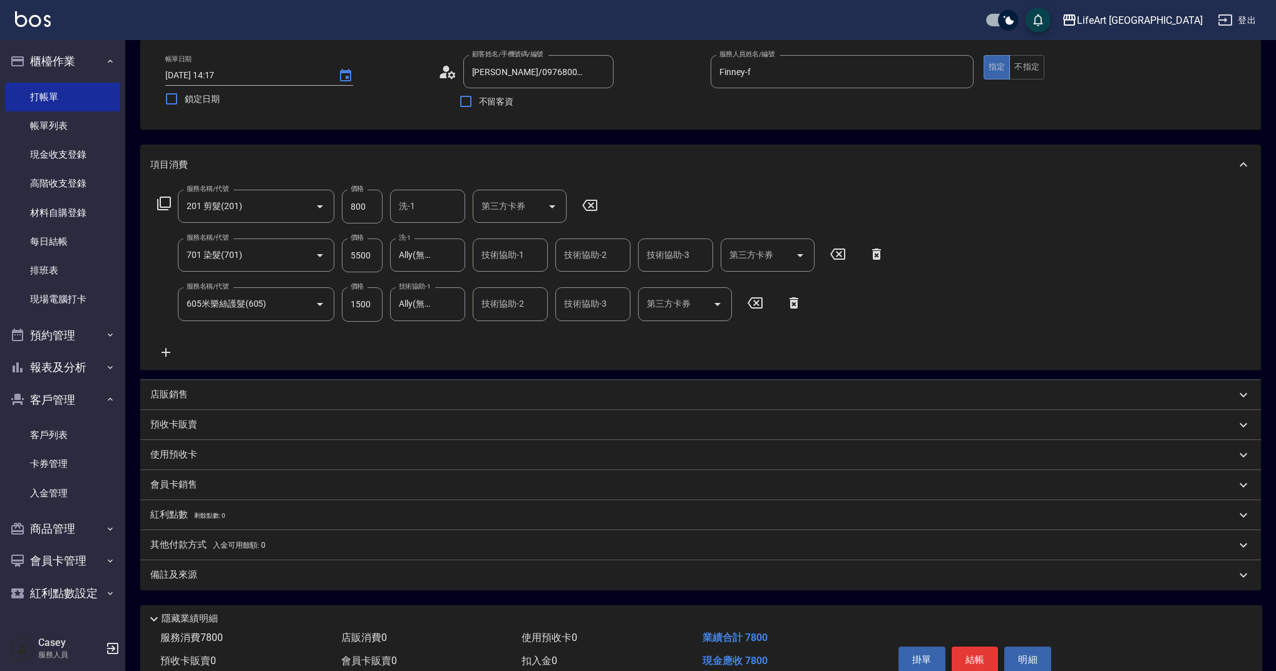
click at [971, 658] on button "結帳" at bounding box center [974, 660] width 47 height 26
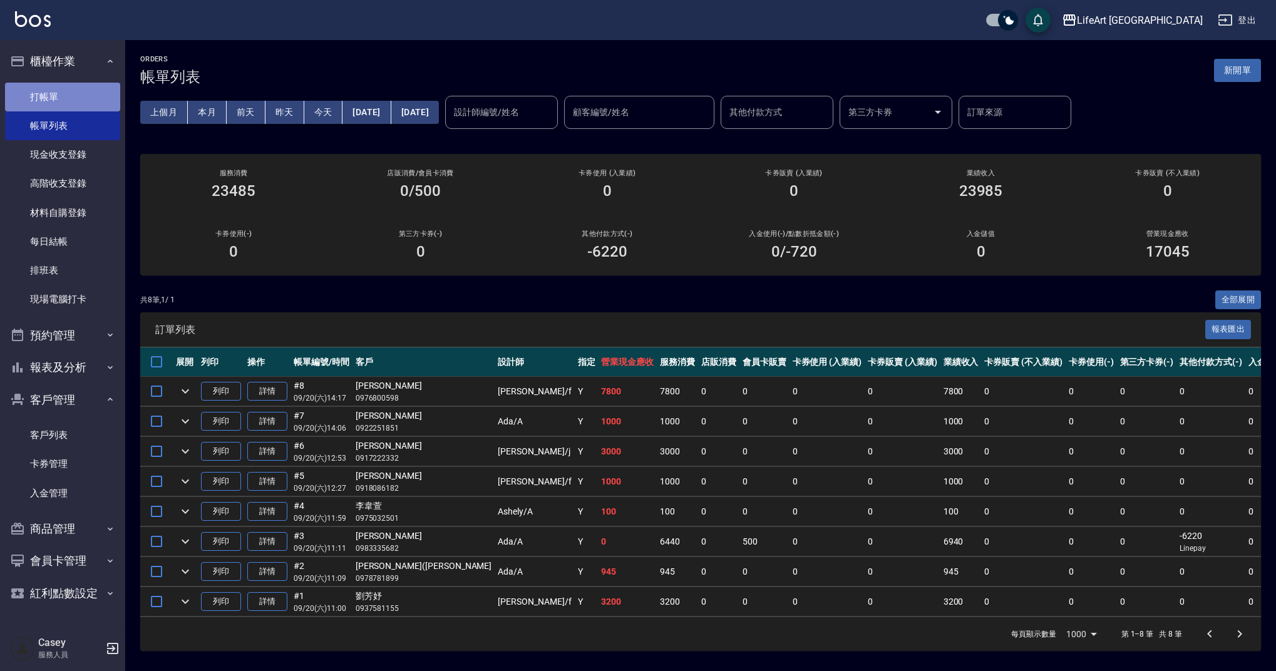
click at [65, 101] on link "打帳單" at bounding box center [62, 97] width 115 height 29
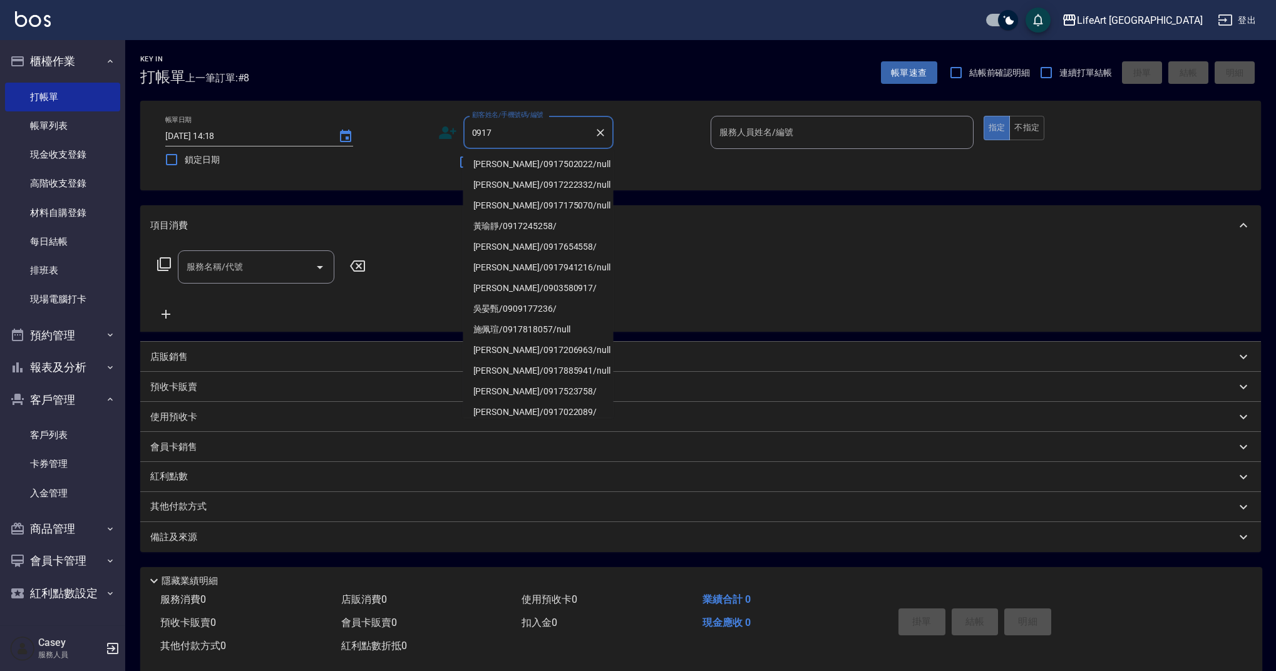
drag, startPoint x: 531, startPoint y: 167, endPoint x: 607, endPoint y: 155, distance: 76.1
click at [531, 167] on li "[PERSON_NAME]/0917502022/null" at bounding box center [538, 164] width 150 height 21
type input "[PERSON_NAME]/0917502022/null"
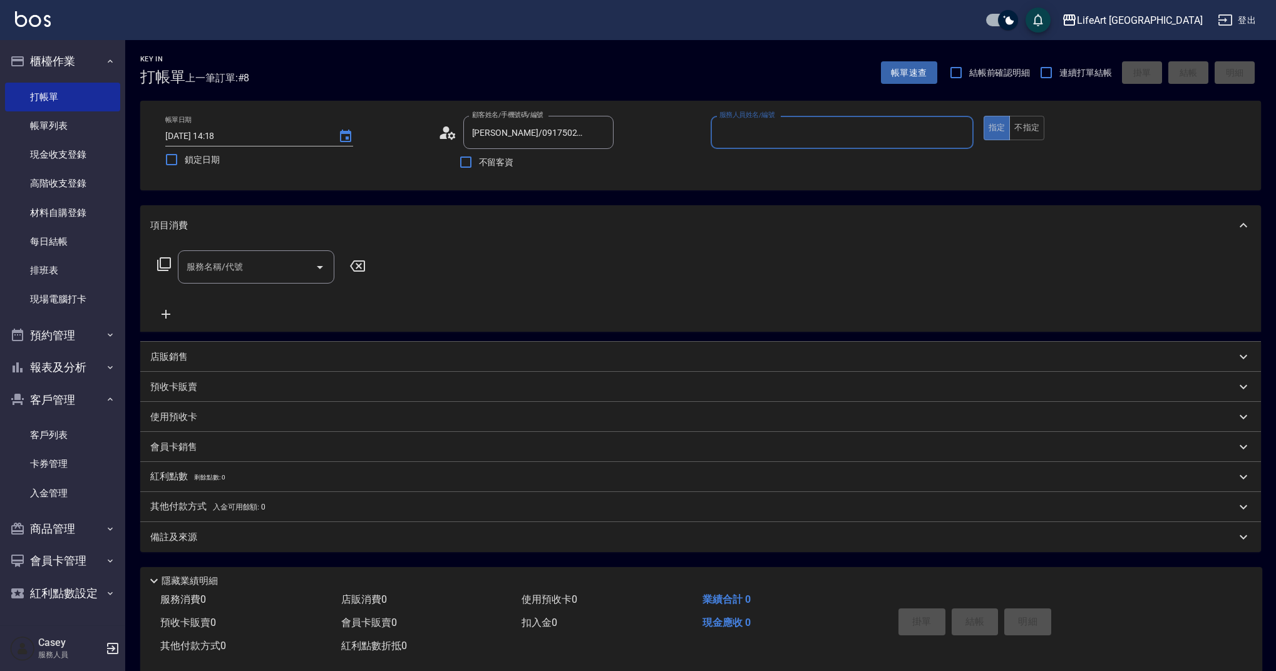
click at [779, 132] on input "服務人員姓名/編號" at bounding box center [842, 132] width 252 height 22
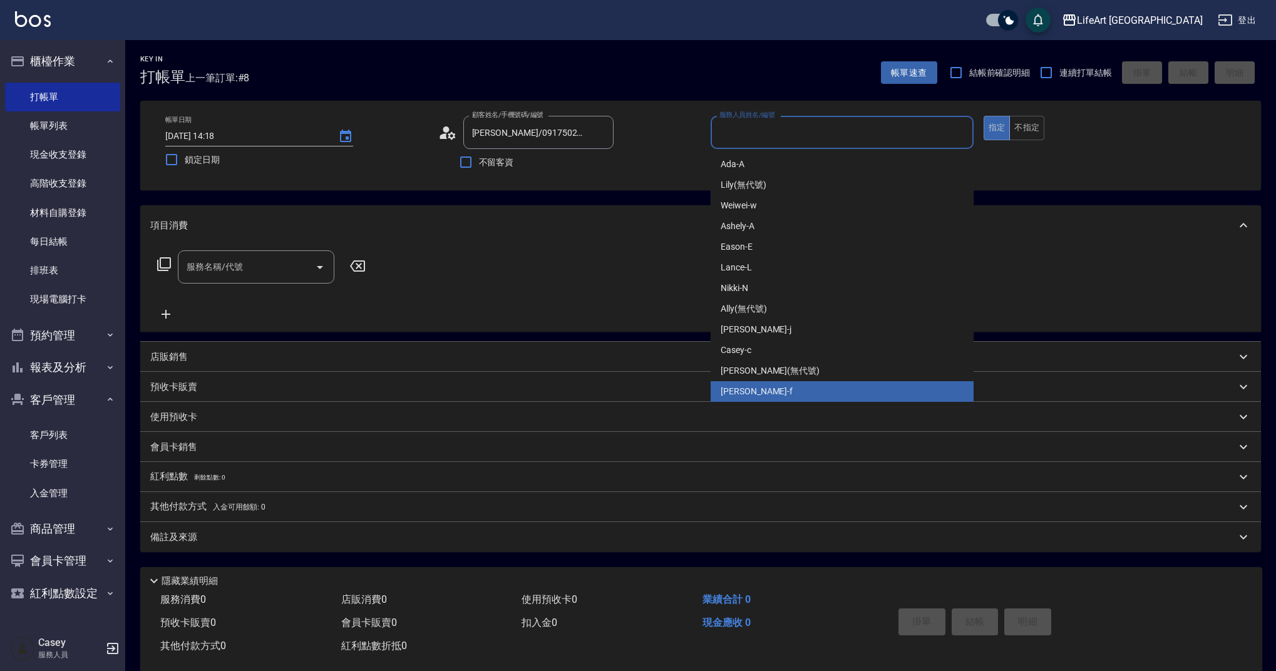
click at [777, 391] on div "Finney -f" at bounding box center [841, 391] width 263 height 21
type input "Finney-f"
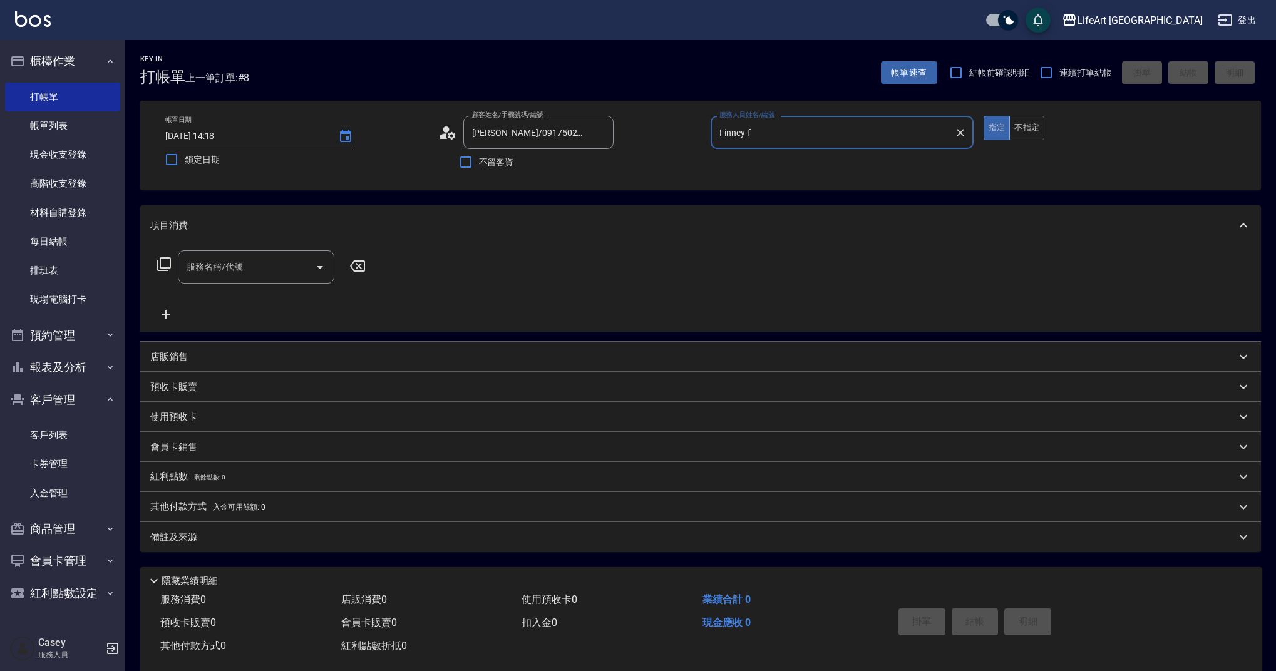
click at [265, 267] on input "服務名稱/代號" at bounding box center [246, 267] width 126 height 22
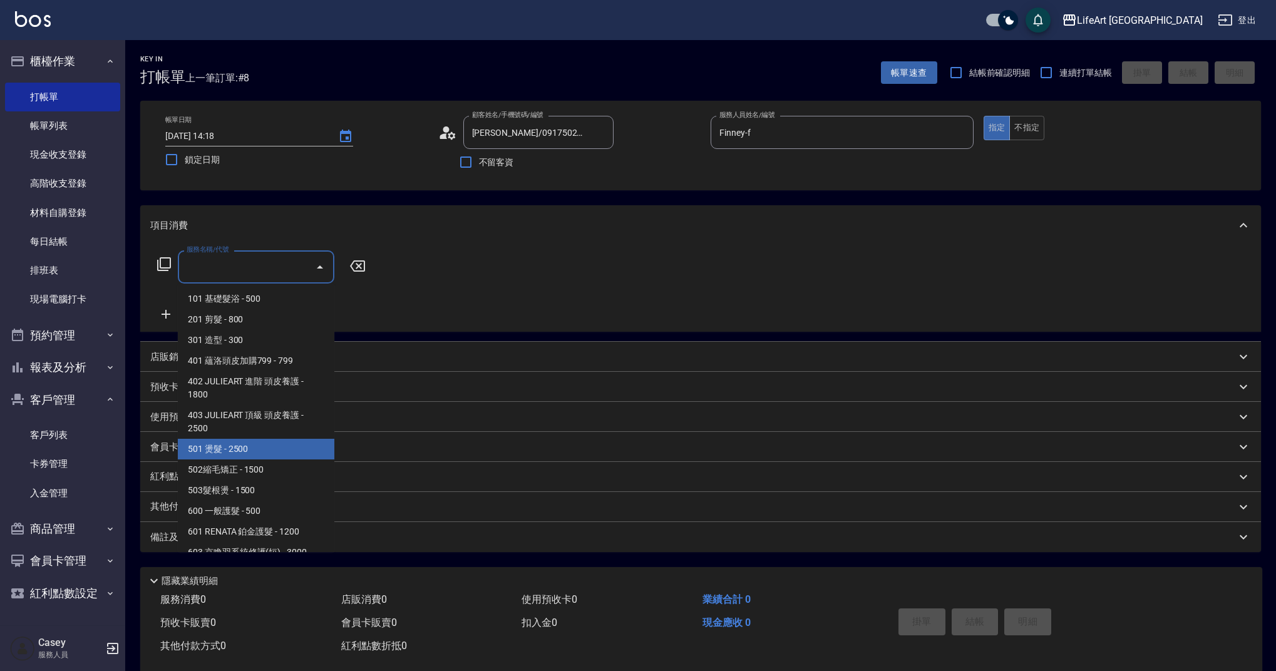
scroll to position [160, 0]
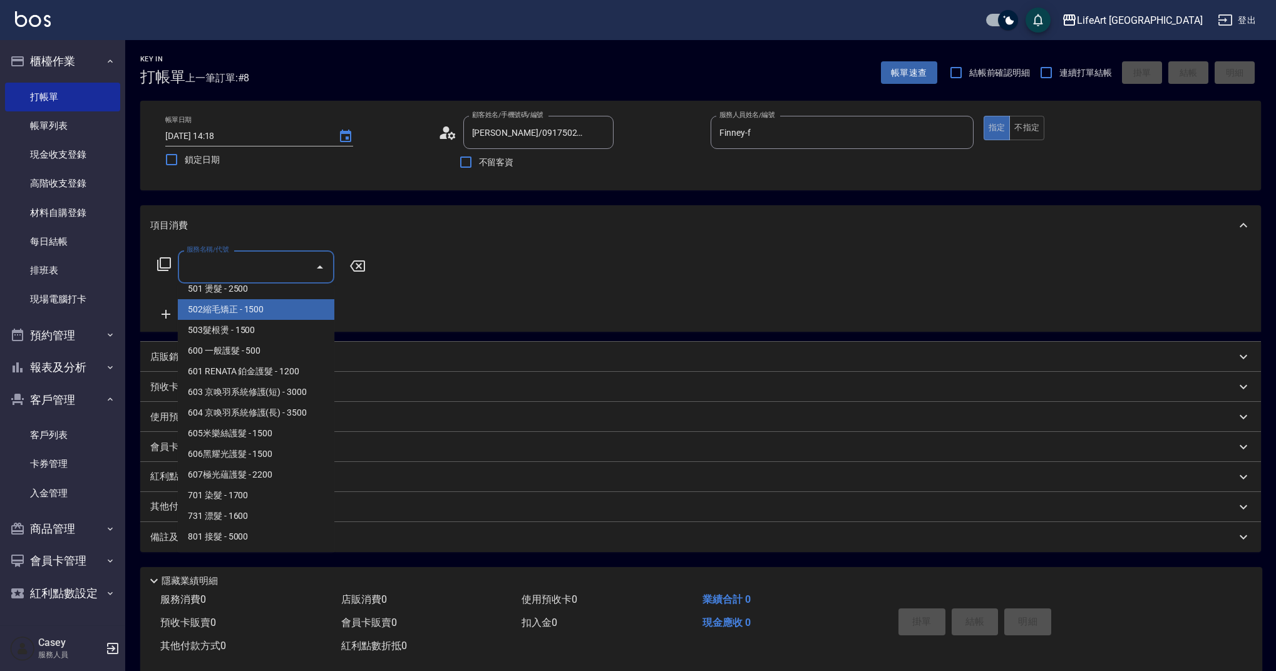
click at [257, 304] on span "502縮毛矯正 - 1500" at bounding box center [256, 309] width 156 height 21
type input "502縮毛矯正 (502)"
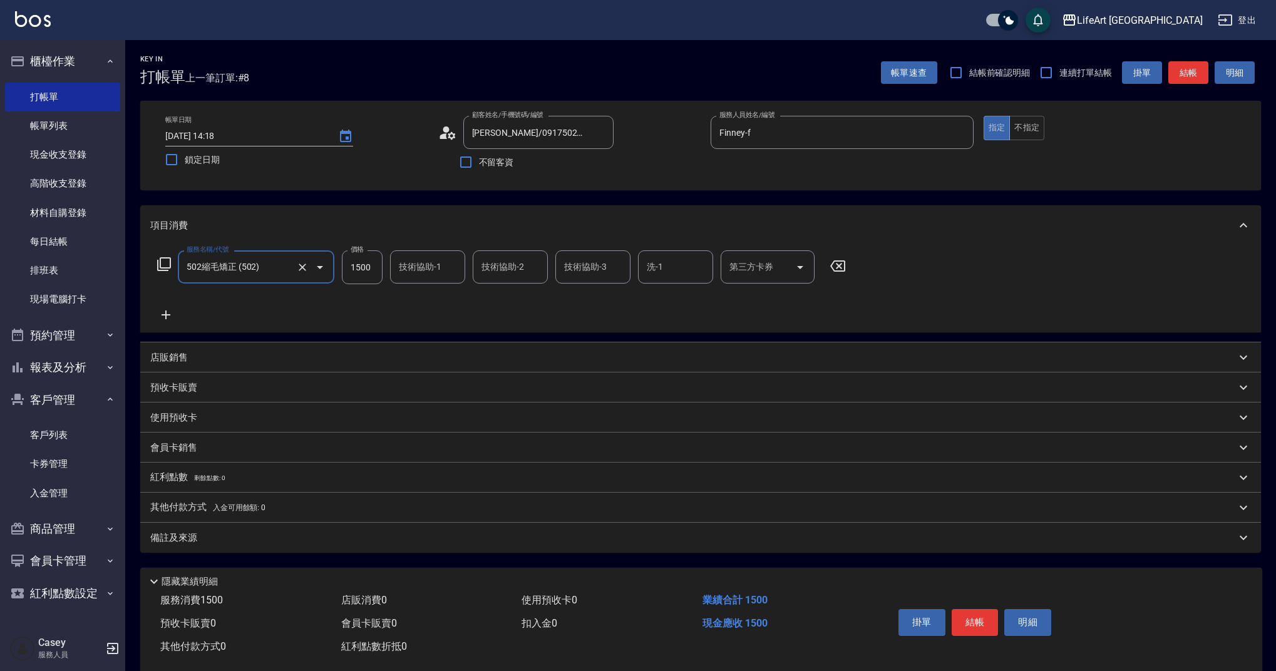
click at [161, 312] on icon at bounding box center [165, 314] width 31 height 15
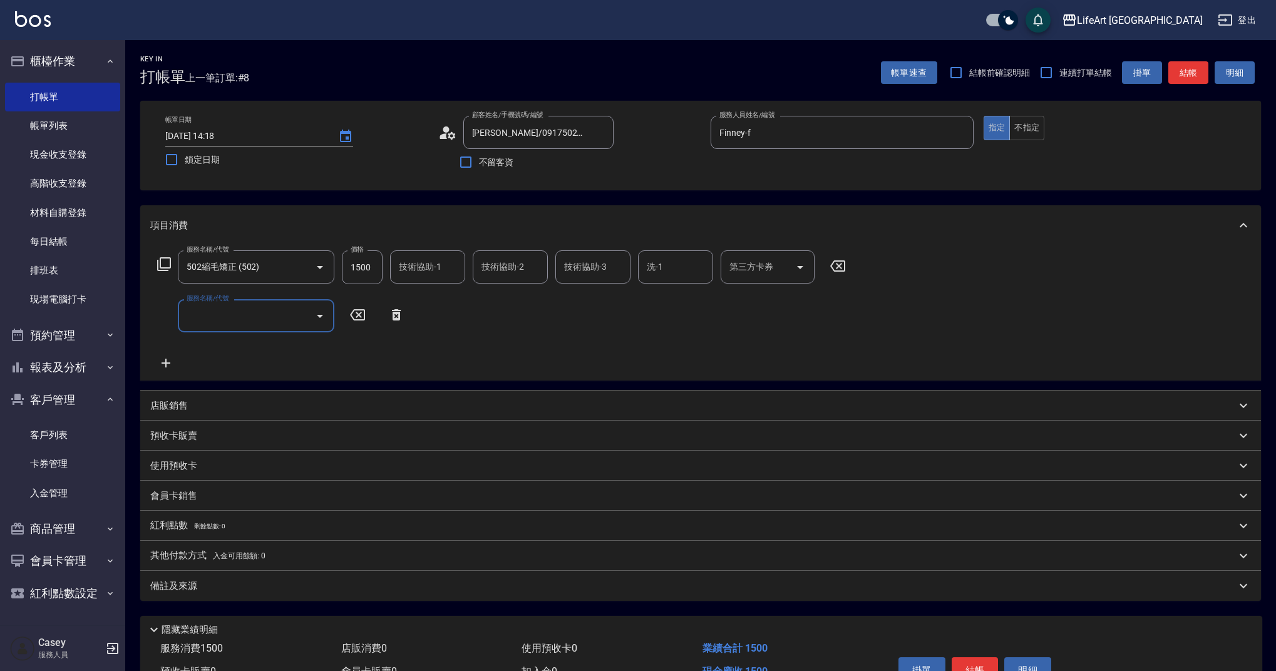
click at [233, 314] on input "服務名稱/代號" at bounding box center [246, 316] width 126 height 22
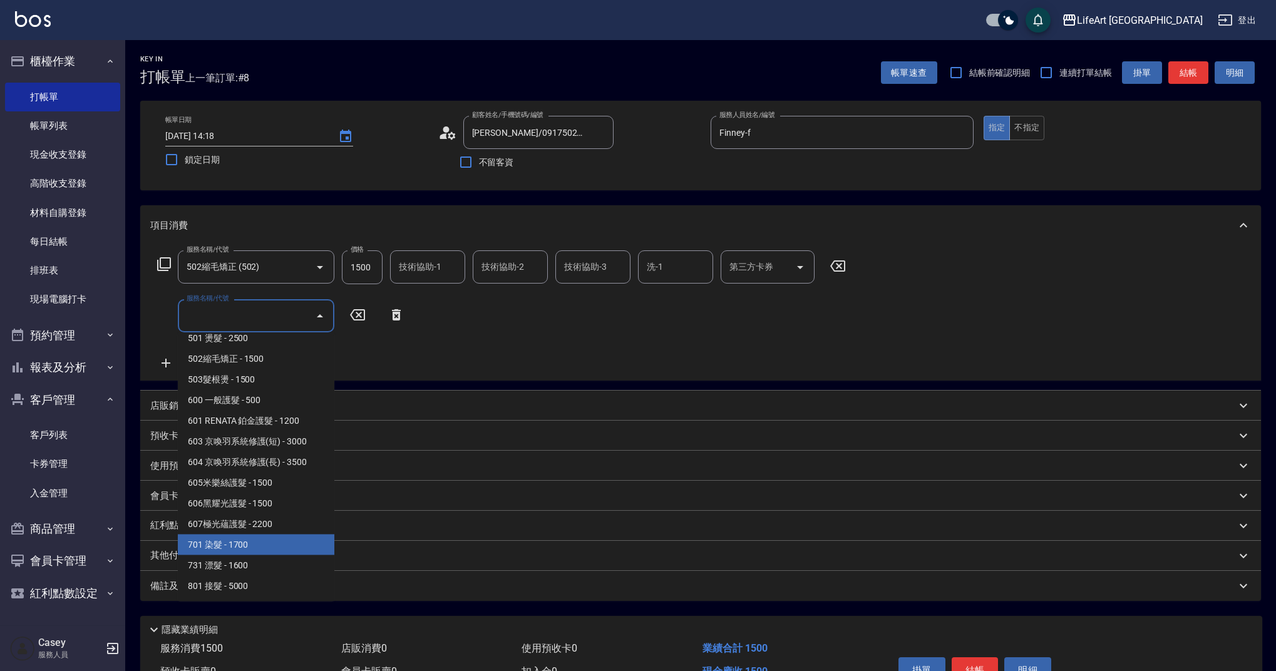
click at [277, 540] on span "701 染髮 - 1700" at bounding box center [256, 545] width 156 height 21
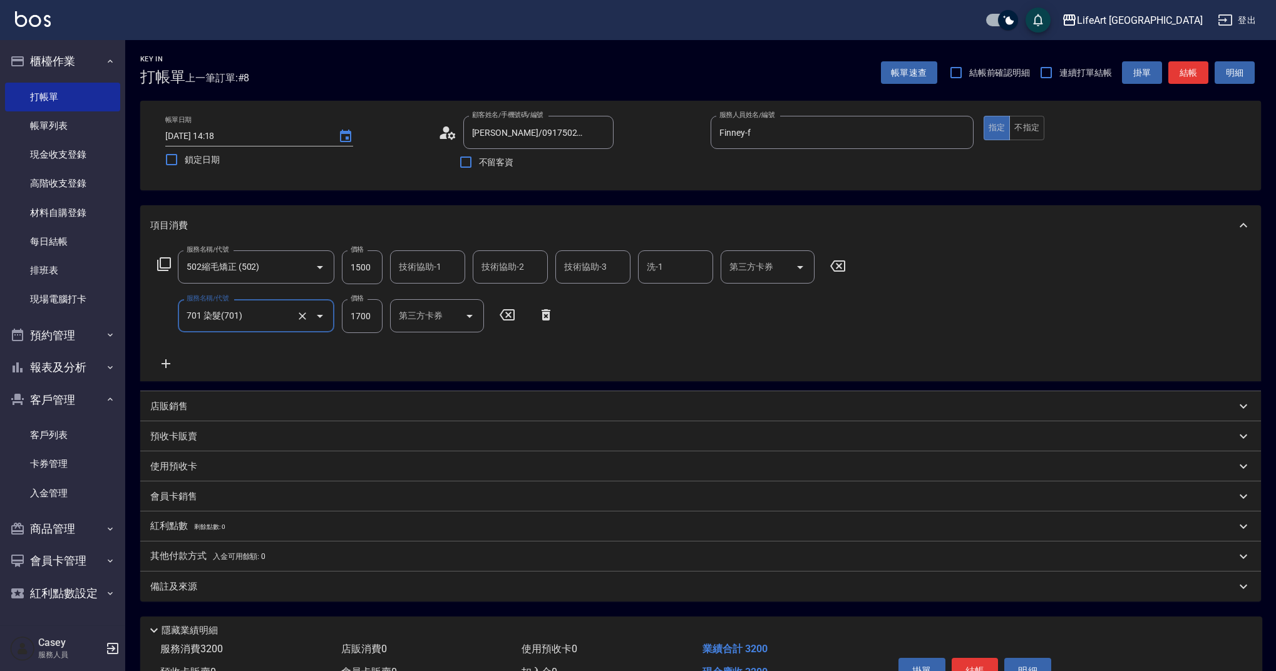
type input "701 染髮(701)"
click at [175, 363] on icon at bounding box center [165, 363] width 31 height 15
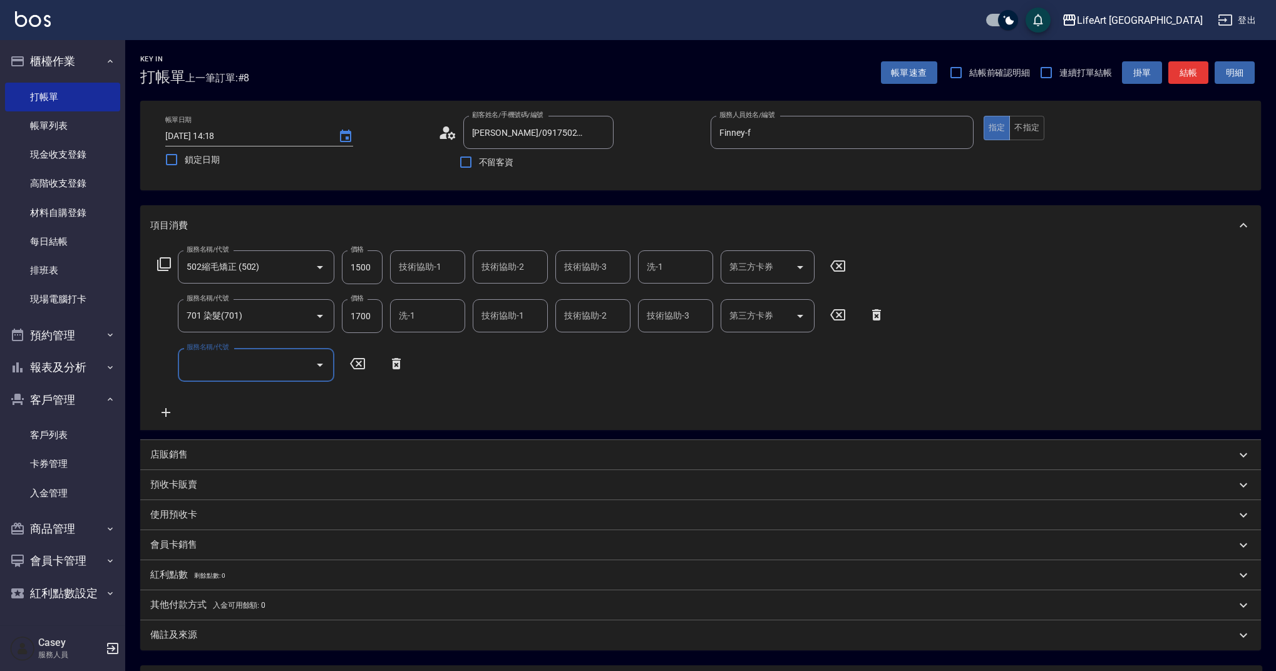
click at [289, 369] on input "服務名稱/代號" at bounding box center [246, 365] width 126 height 22
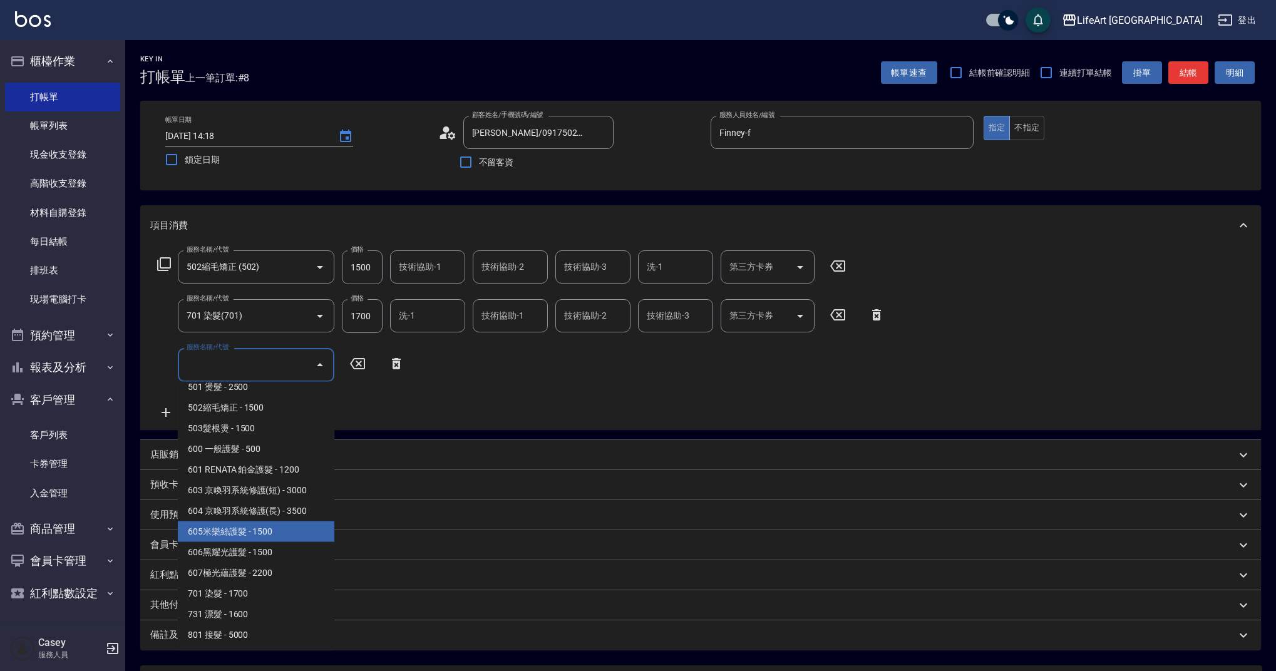
click at [265, 535] on span "605米樂絲護髮 - 1500" at bounding box center [256, 531] width 156 height 21
type input "605米樂絲護髮(605)"
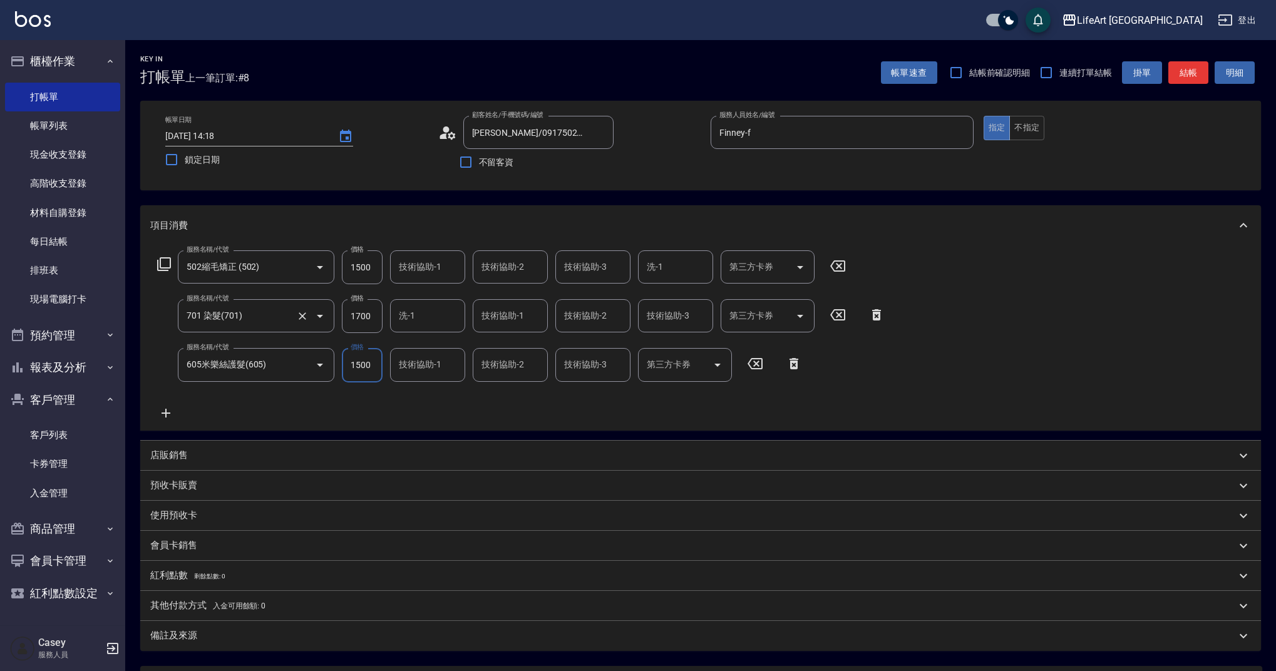
drag, startPoint x: 377, startPoint y: 324, endPoint x: 326, endPoint y: 313, distance: 51.9
click at [326, 313] on div "服務名稱/代號 701 染髮(701) 服務名稱/代號 價格 1700 價格 洗-1 洗-1 技術協助-1 技術協助-1 技術協助-2 技術協助-2 技術協助…" at bounding box center [521, 316] width 742 height 34
drag, startPoint x: 374, startPoint y: 317, endPoint x: 312, endPoint y: 316, distance: 61.4
click at [312, 316] on div "服務名稱/代號 701 染髮(701) 服務名稱/代號 價格 1700 價格 洗-1 洗-1 技術協助-1 技術協助-1 技術協助-2 技術協助-2 技術協助…" at bounding box center [521, 316] width 742 height 34
type input "1840"
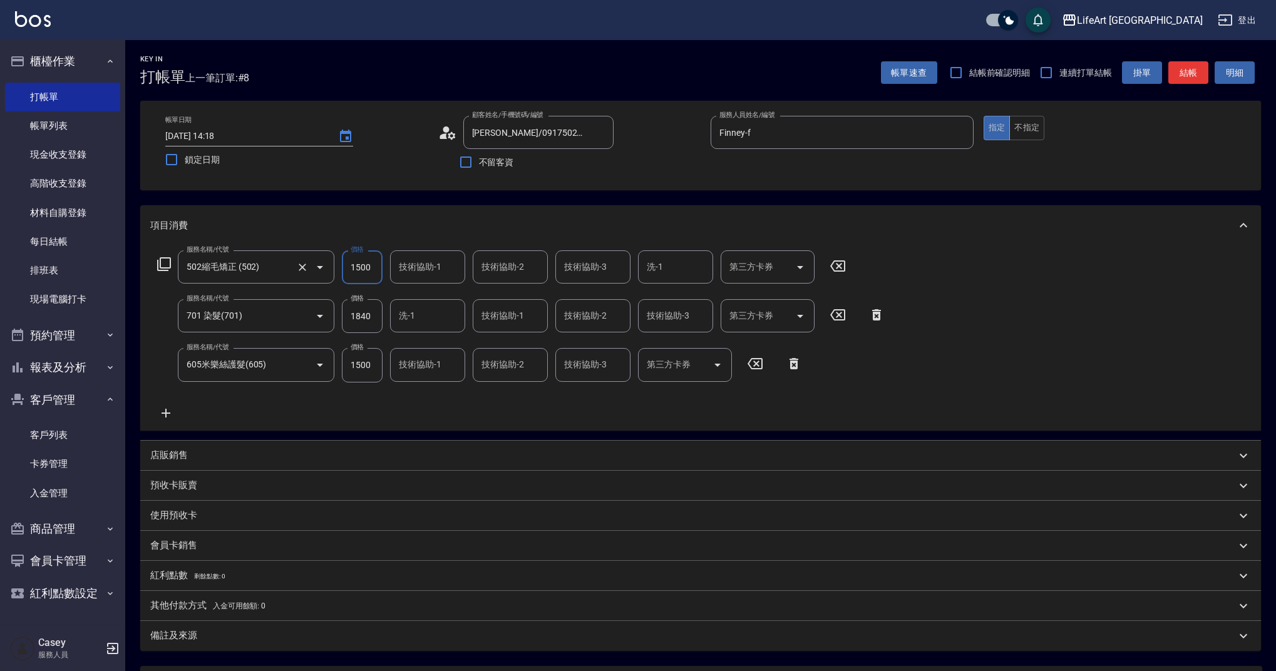
drag, startPoint x: 377, startPoint y: 269, endPoint x: 315, endPoint y: 266, distance: 62.0
click at [317, 264] on div "服務名稱/代號 502縮毛矯正 (502) 服務名稱/代號 價格 1500 價格 技術協助-1 技術協助-1 技術協助-2 技術協助-2 技術協助-3 技術協…" at bounding box center [501, 267] width 703 height 34
type input "3000"
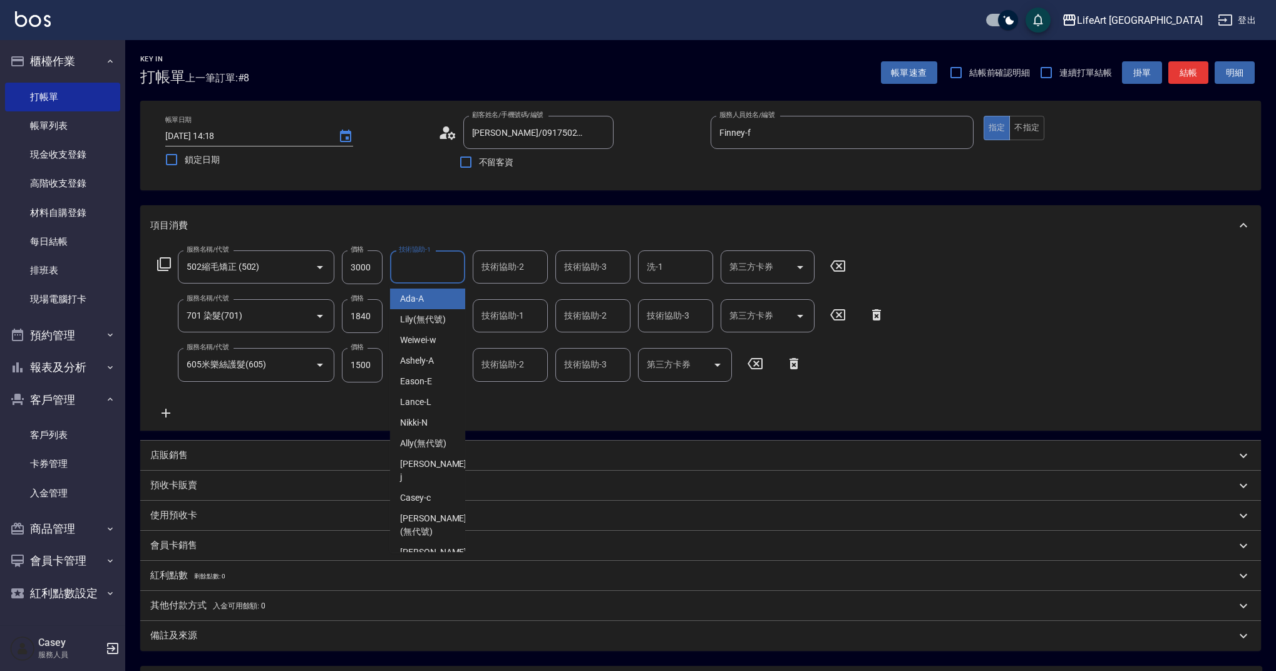
click at [404, 269] on div "技術協助-1 技術協助-1" at bounding box center [427, 266] width 75 height 33
click at [447, 441] on div "Ally (無代號)" at bounding box center [427, 443] width 75 height 21
type input "Ally(無代號)"
click at [433, 325] on input "洗-1" at bounding box center [428, 316] width 64 height 22
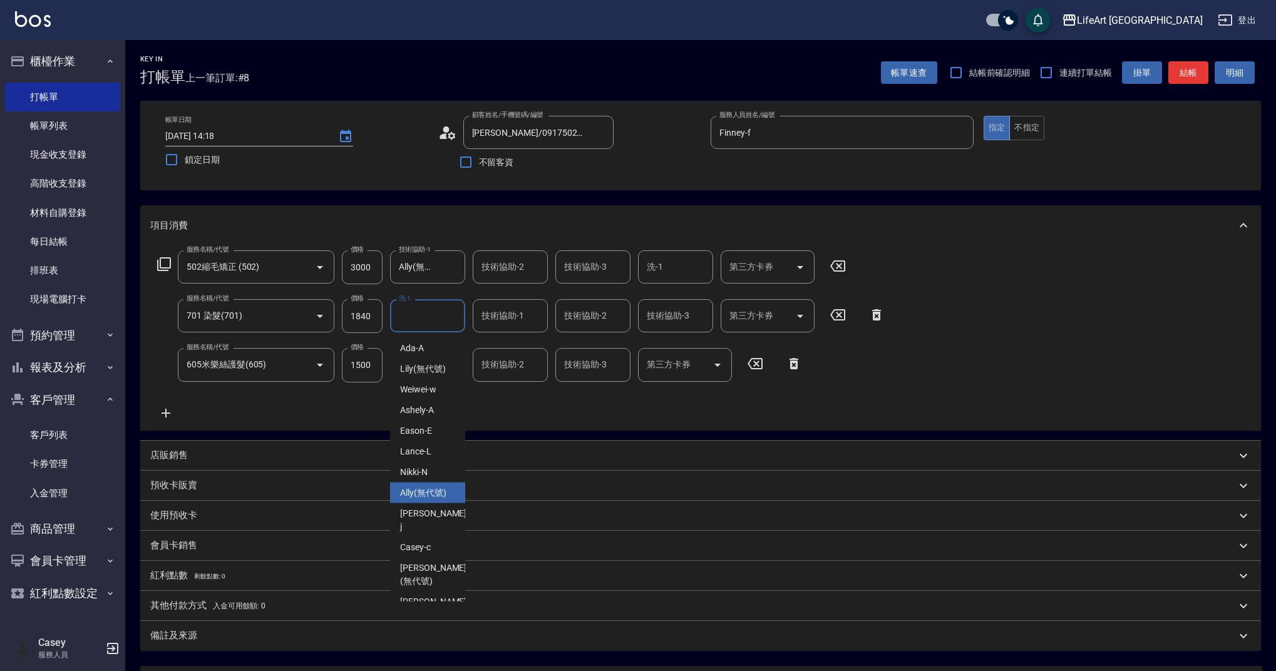
click at [429, 498] on span "Ally (無代號)" at bounding box center [423, 492] width 46 height 13
type input "Ally(無代號)"
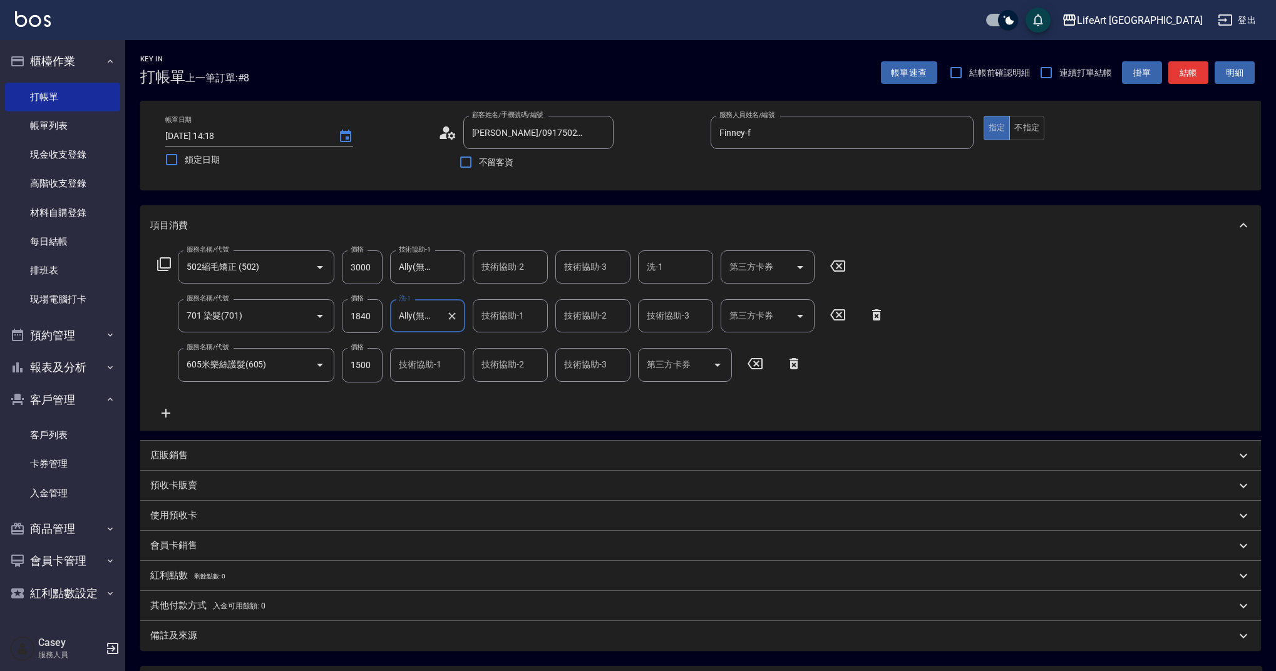
click at [433, 367] on input "技術協助-1" at bounding box center [428, 365] width 64 height 22
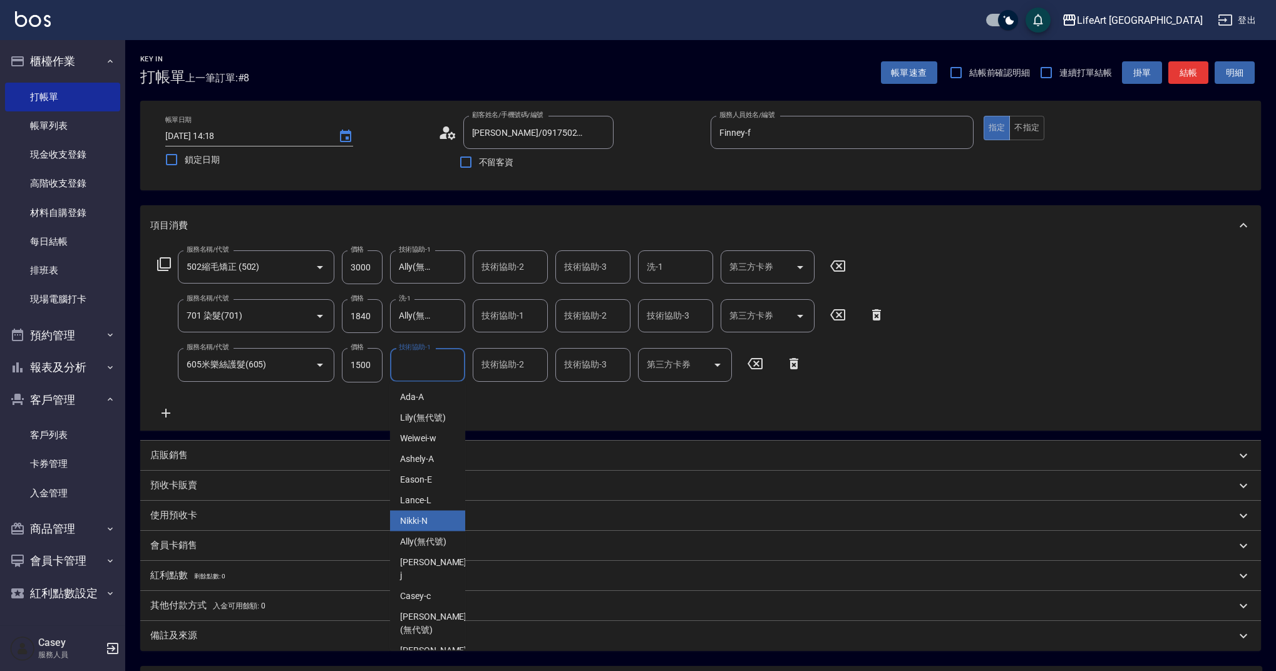
click at [433, 545] on span "Ally (無代號)" at bounding box center [423, 541] width 46 height 13
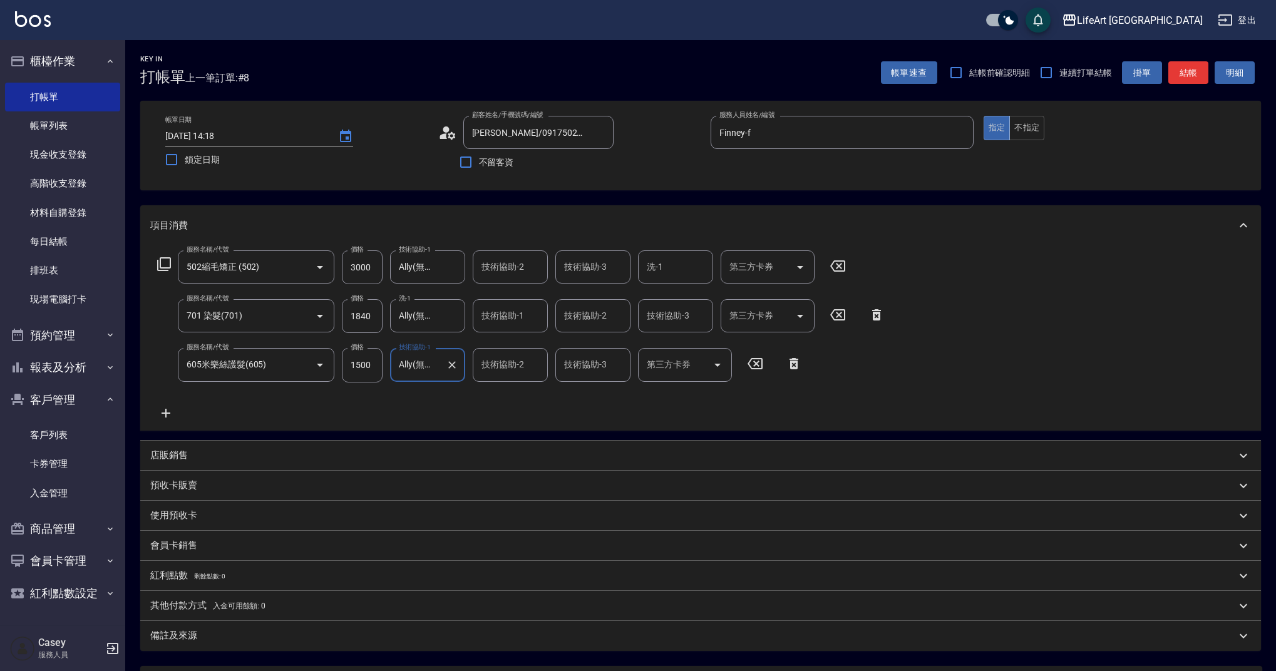
type input "Ally(無代號)"
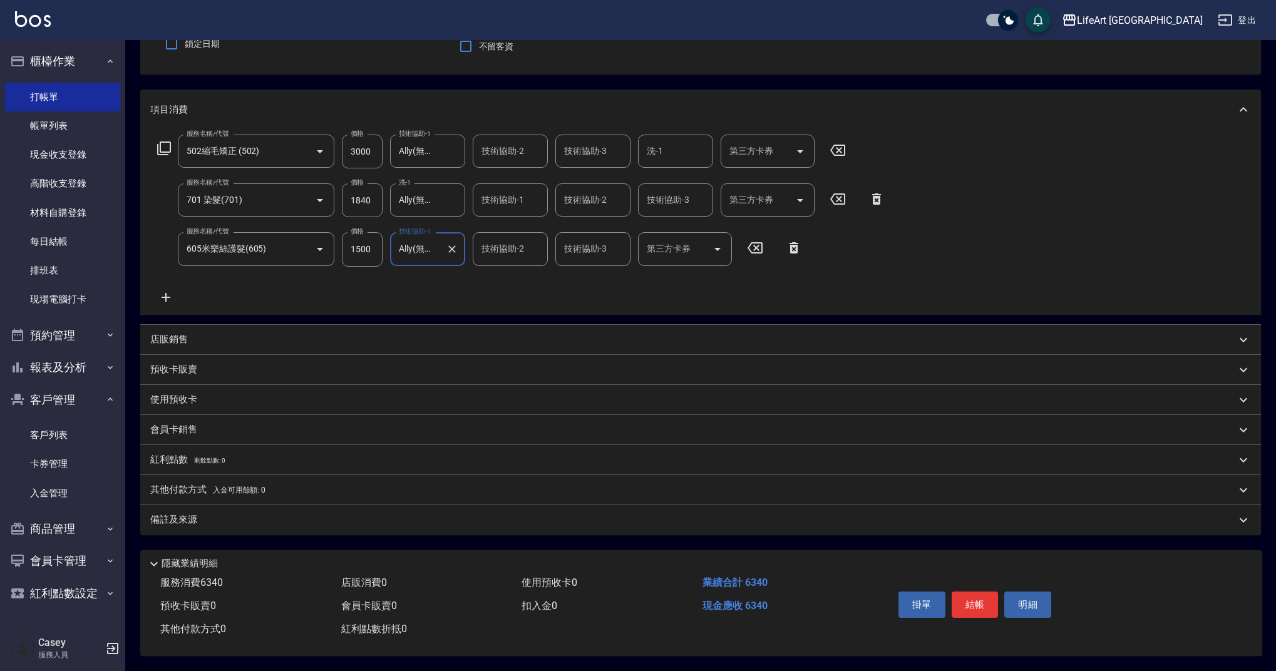
click at [494, 513] on div "備註及來源" at bounding box center [692, 519] width 1085 height 13
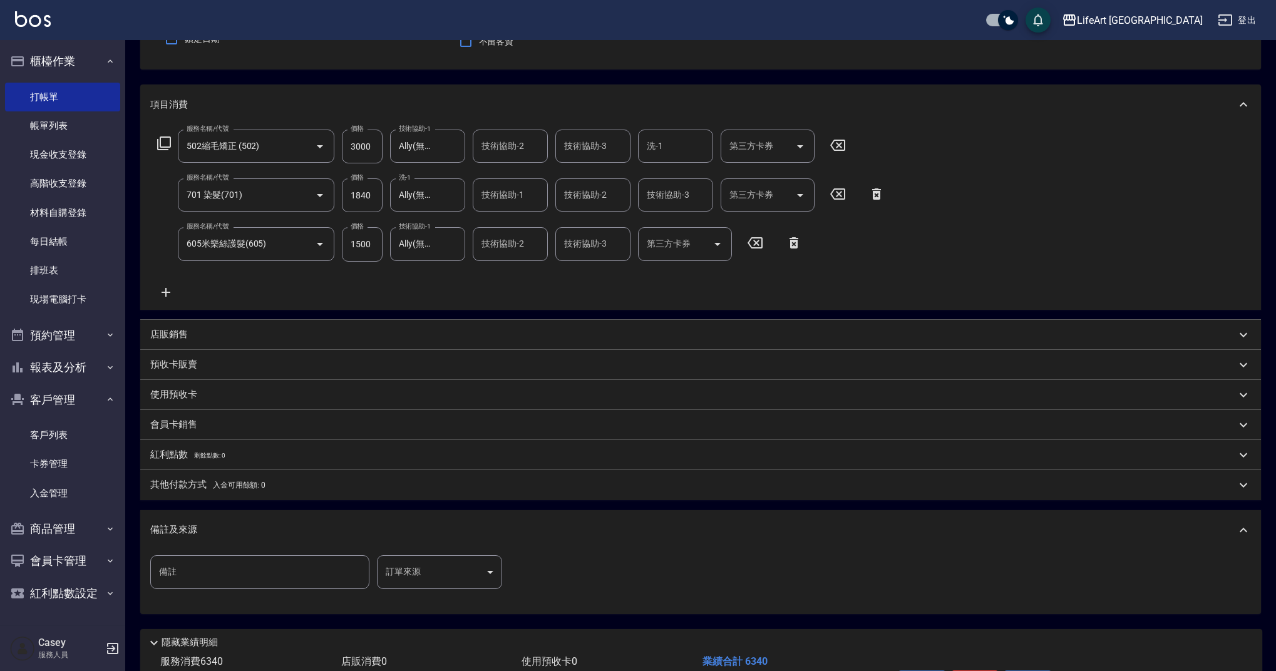
click at [454, 556] on body "LifeArt 蘆洲 登出 櫃檯作業 打帳單 帳單列表 現金收支登錄 高階收支登錄 材料自購登錄 每日結帳 排班表 現場電腦打卡 預約管理 預約管理 單日預約…" at bounding box center [638, 314] width 1276 height 871
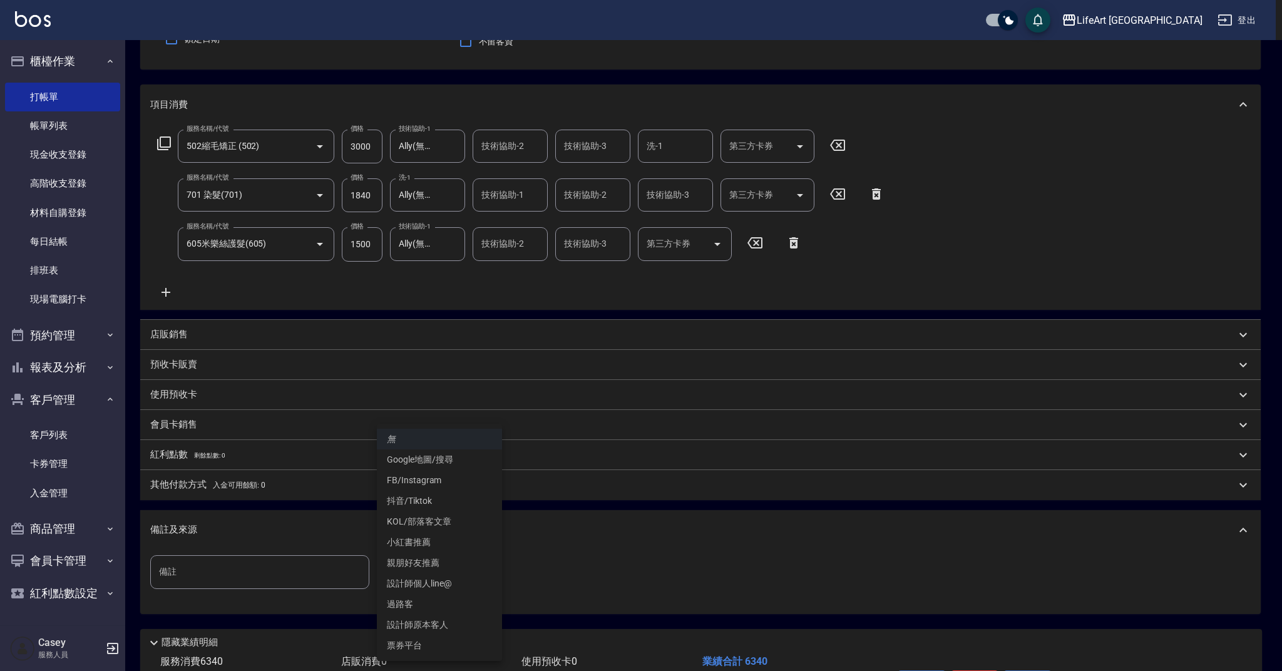
click at [444, 475] on li "FB/Instagram" at bounding box center [439, 480] width 125 height 21
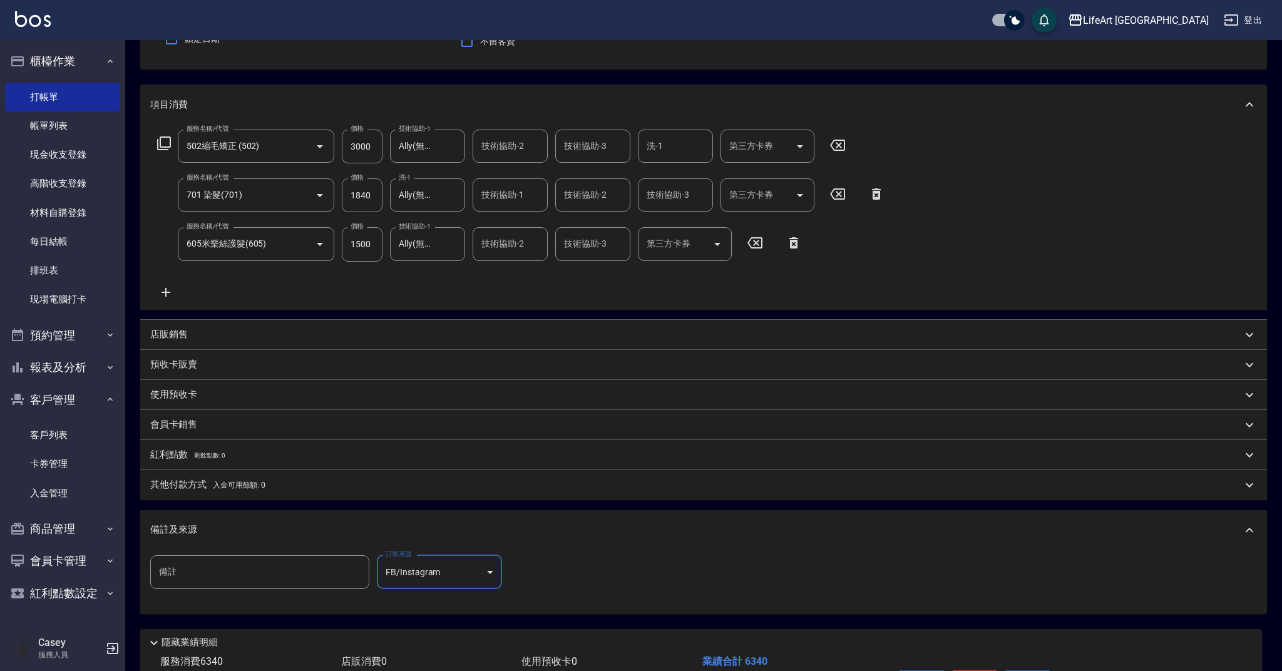
type input "FB/Instagram"
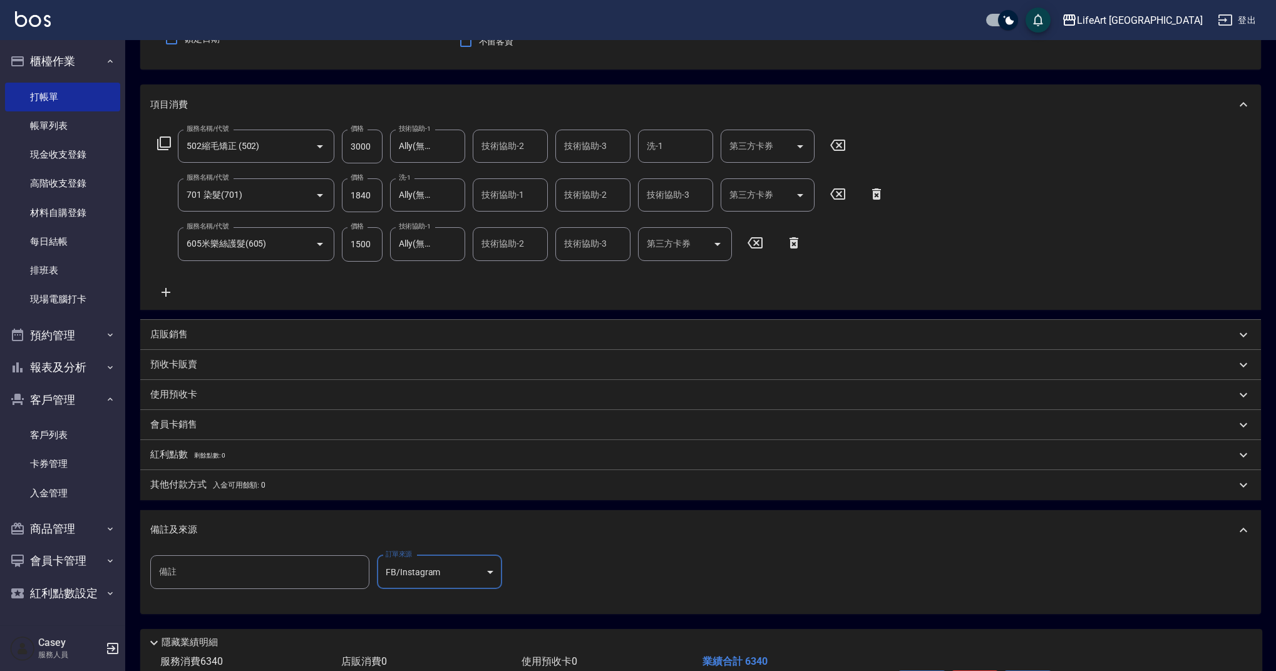
click at [469, 525] on div "備註及來源" at bounding box center [692, 529] width 1085 height 13
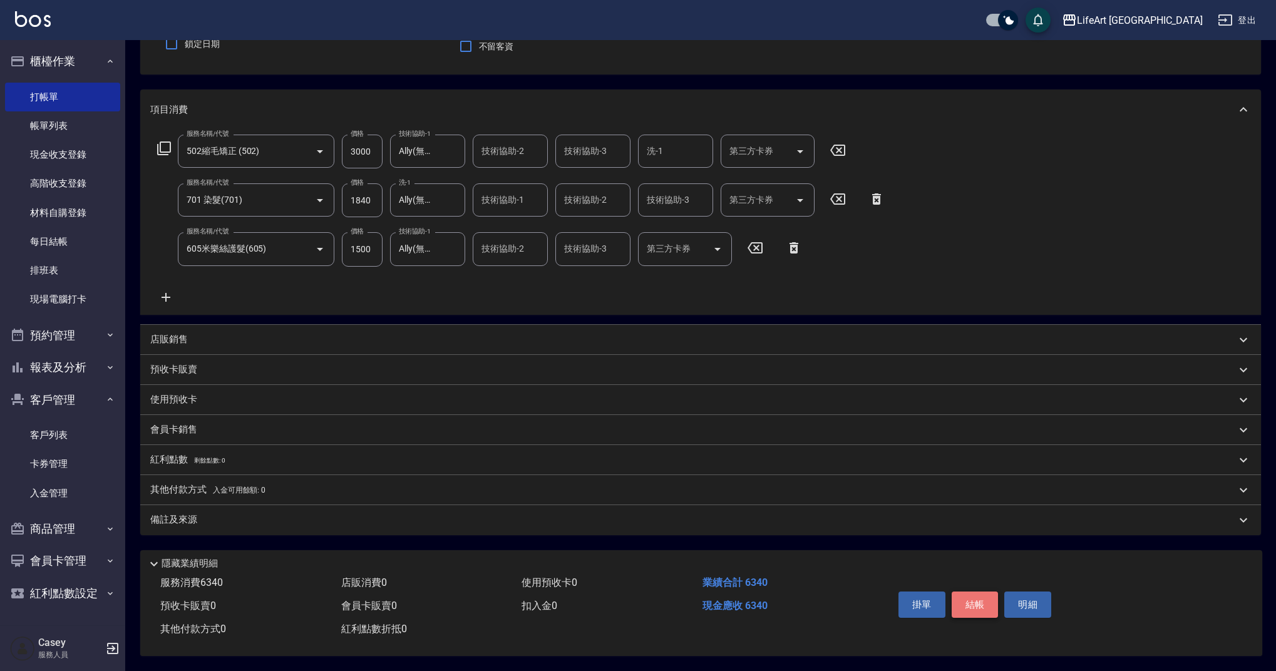
click at [966, 598] on button "結帳" at bounding box center [974, 604] width 47 height 26
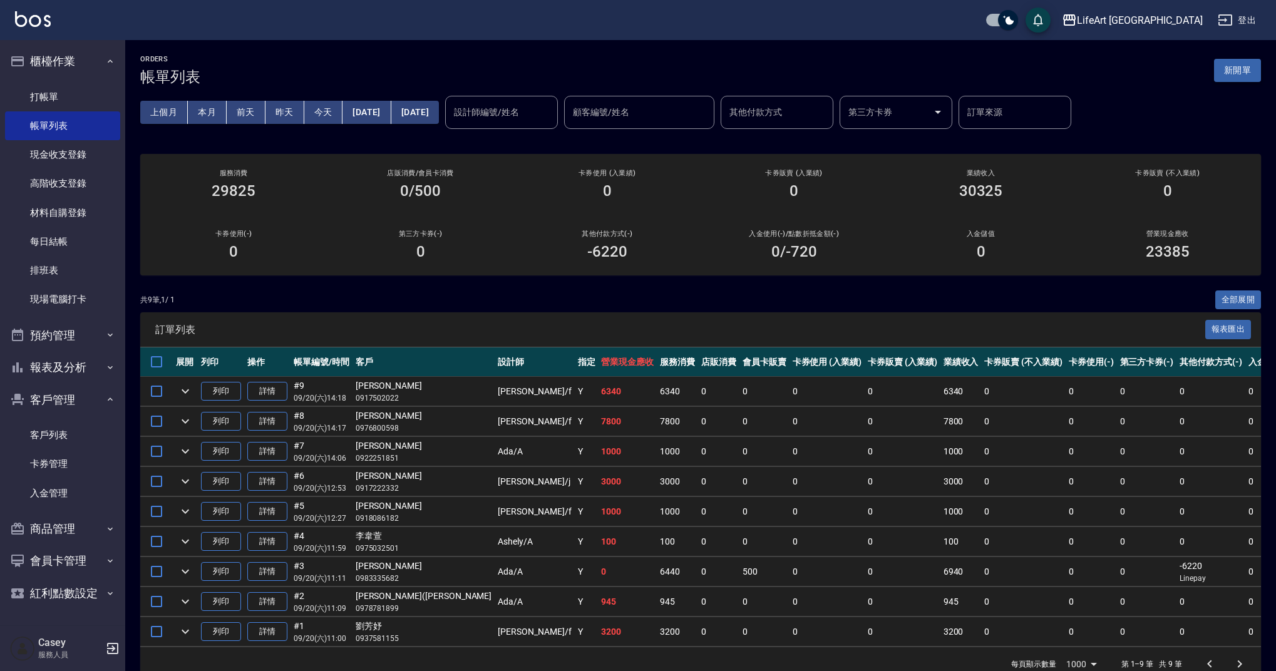
click at [1236, 66] on button "新開單" at bounding box center [1237, 70] width 47 height 23
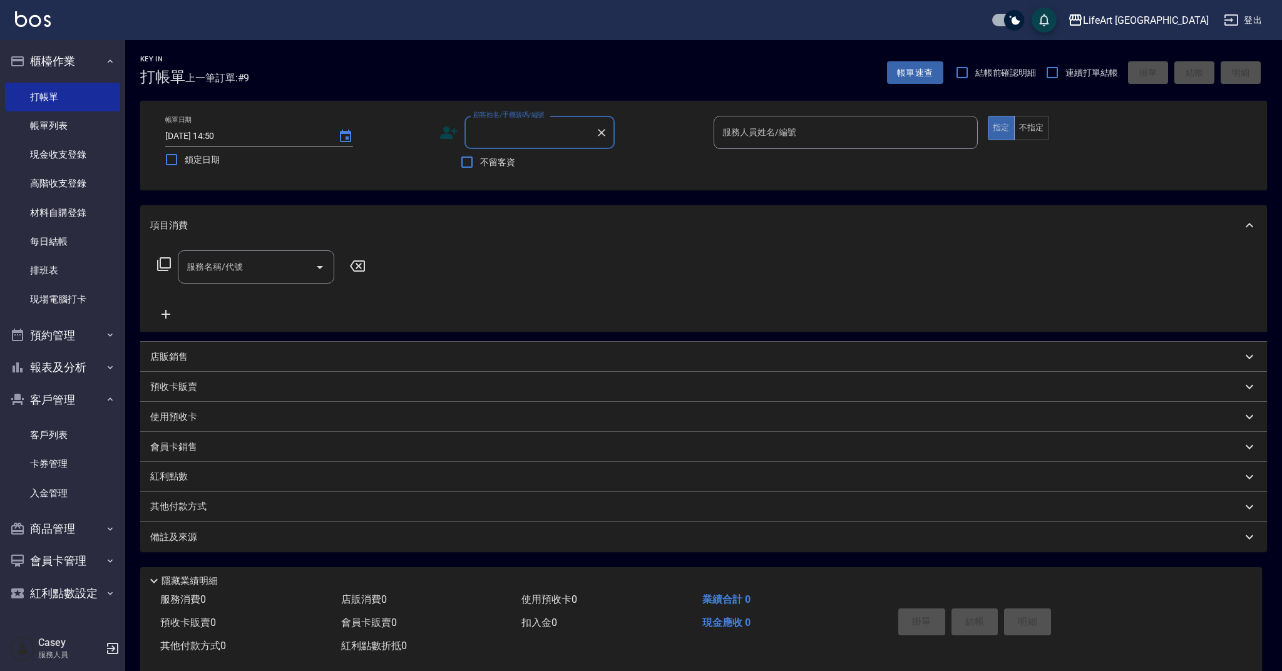
click at [534, 143] on input "顧客姓名/手機號碼/編號" at bounding box center [530, 132] width 120 height 22
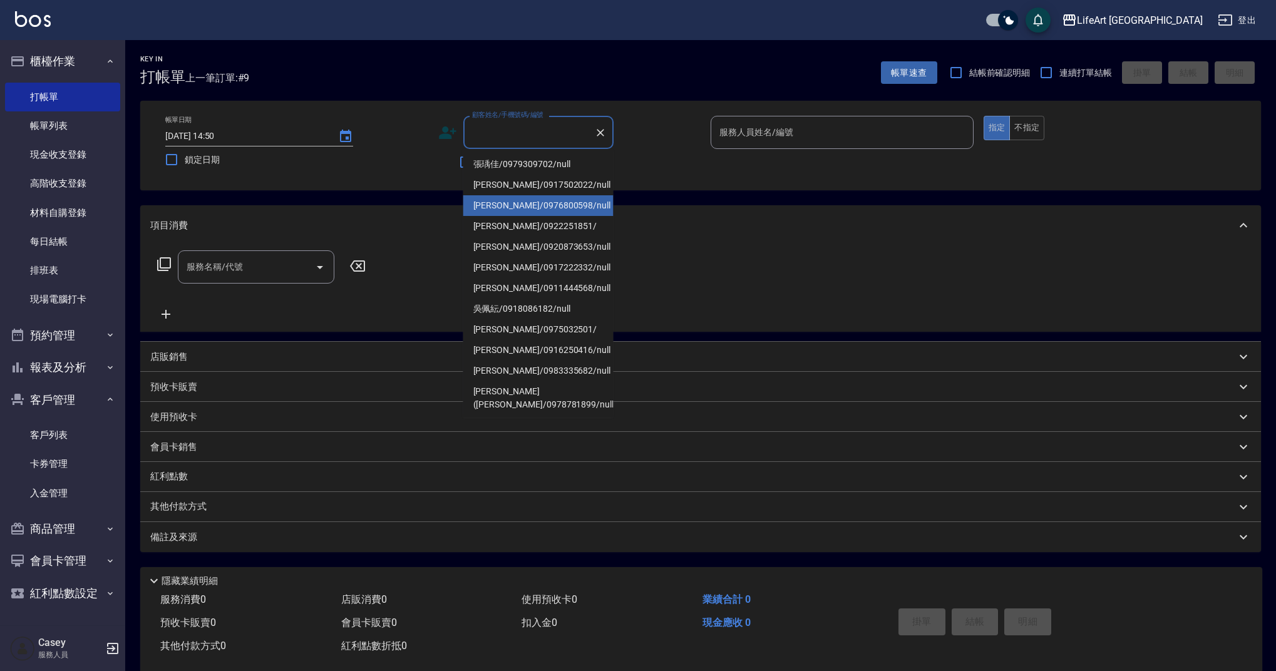
click at [704, 267] on div "服務名稱/代號 服務名稱/代號" at bounding box center [700, 288] width 1120 height 86
